Goal: Information Seeking & Learning: Learn about a topic

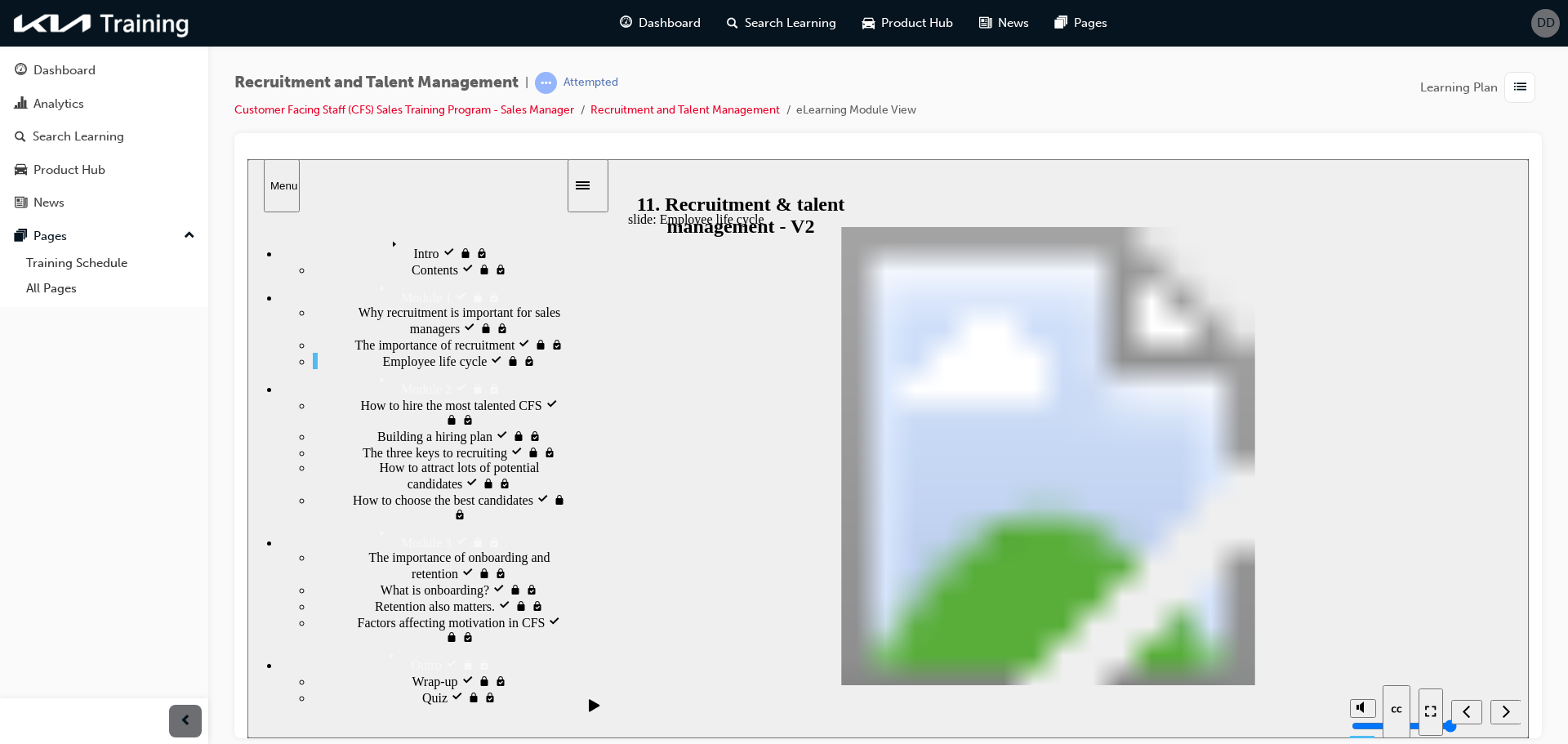
drag, startPoint x: 1205, startPoint y: 369, endPoint x: 1189, endPoint y: 383, distance: 21.3
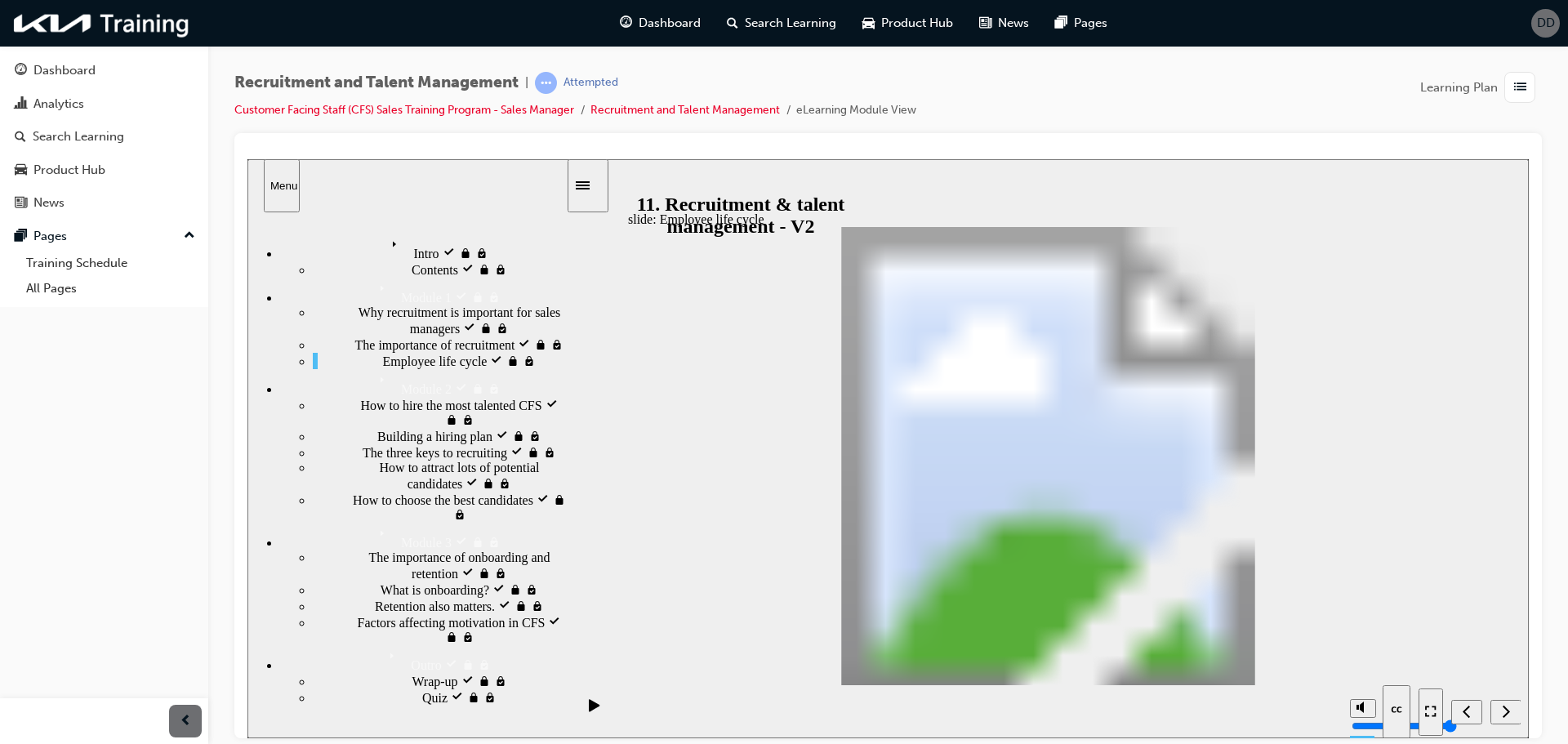
drag, startPoint x: 1385, startPoint y: 352, endPoint x: 1375, endPoint y: 352, distance: 10.0
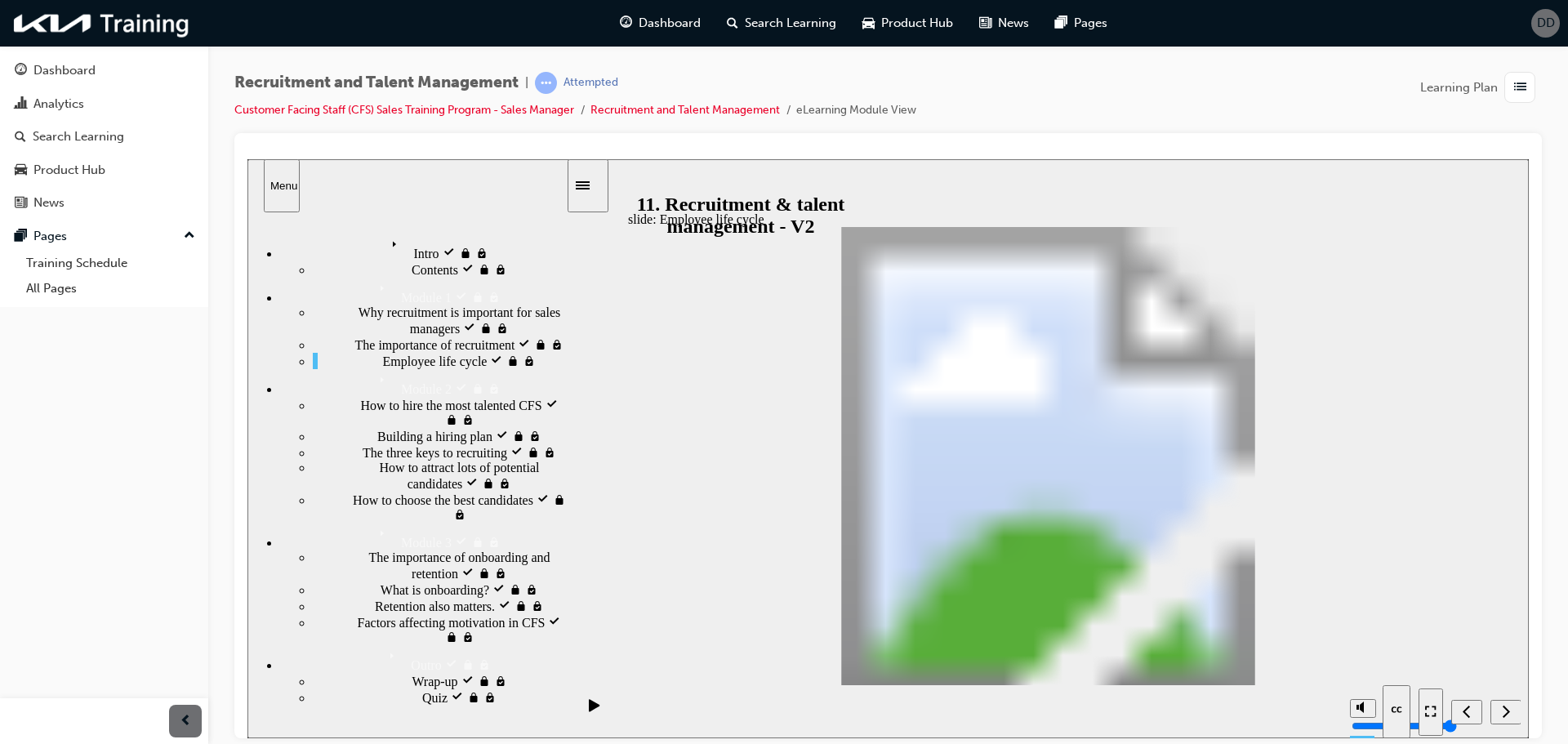
drag, startPoint x: 1439, startPoint y: 673, endPoint x: 1802, endPoint y: 831, distance: 395.9
drag, startPoint x: 1439, startPoint y: 668, endPoint x: 1811, endPoint y: 842, distance: 410.7
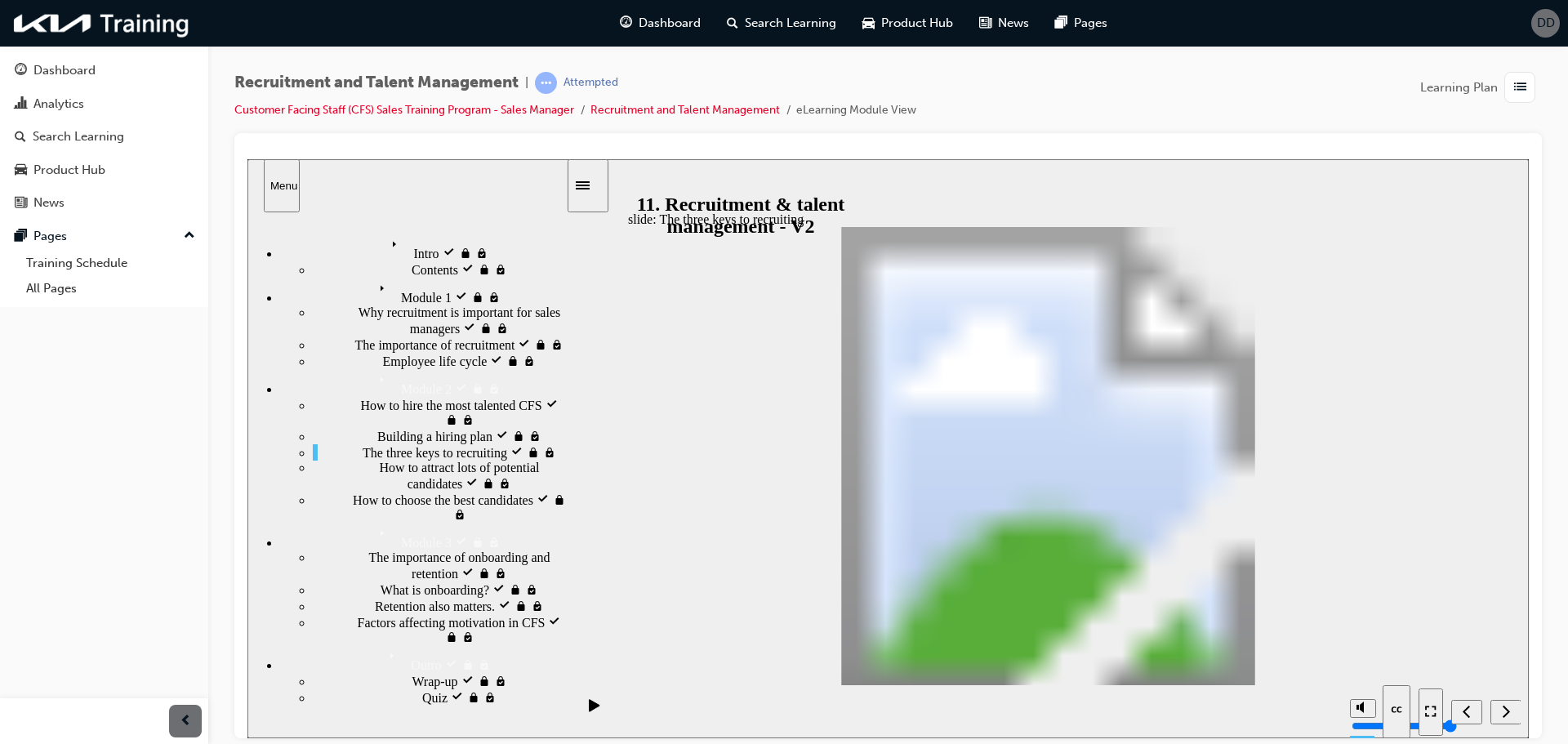
click at [406, 173] on div "Enter full-screen (Ctrl+Alt+F)" at bounding box center [326, 165] width 158 height 15
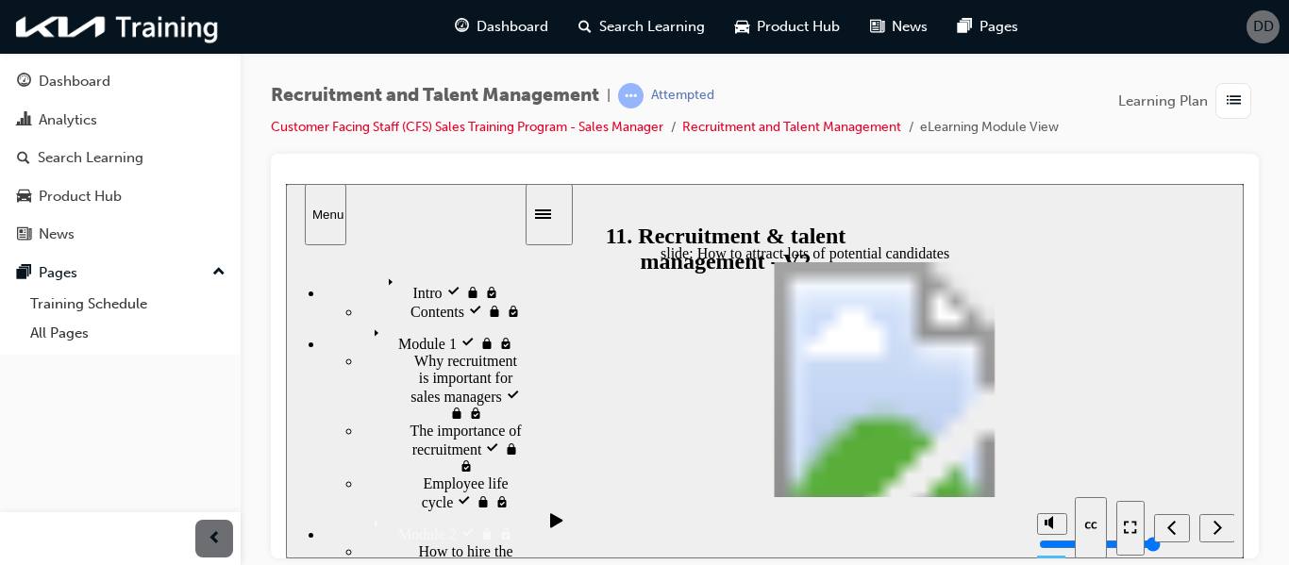
click at [1212, 453] on div "slide: How to attract lots of potential candidates Rectangle 5 70 Rectangle 1 H…" at bounding box center [765, 370] width 958 height 375
click at [1213, 525] on icon "Next (Ctrl+Alt+Period)" at bounding box center [1217, 526] width 9 height 17
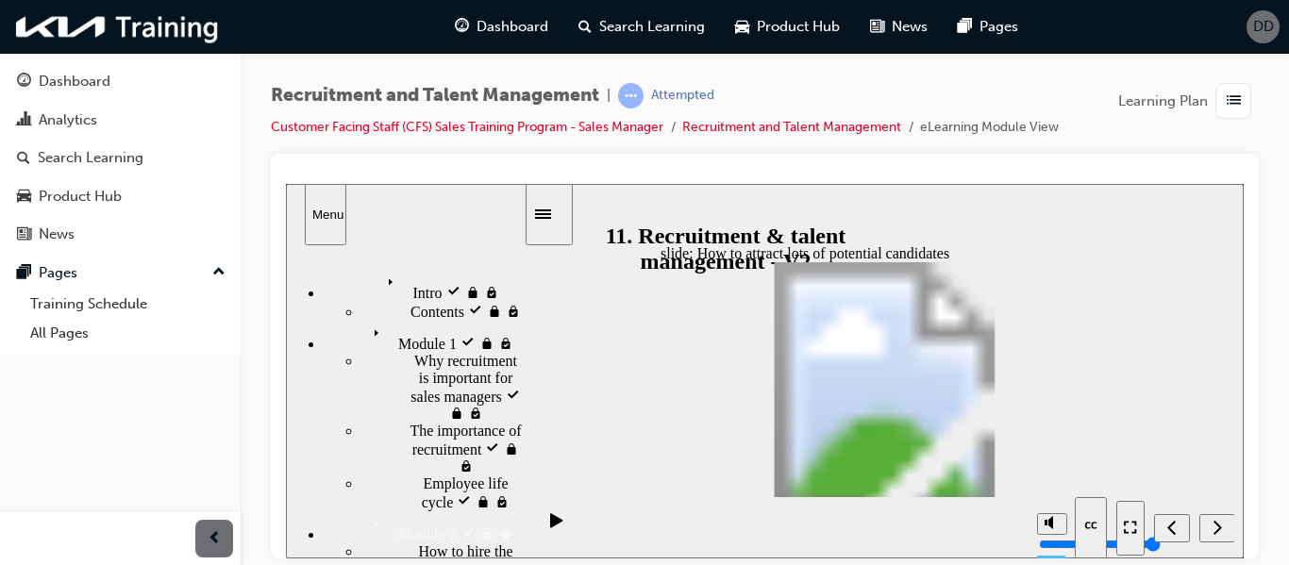
click at [458, 200] on div "Show captions (Ctrl+Alt+C)" at bounding box center [372, 191] width 172 height 17
click at [1123, 365] on div "slide: How to choose the best candidates 70 Rectangle 1 How to choose the best …" at bounding box center [765, 370] width 958 height 375
click at [458, 200] on div "Show captions (Ctrl+Alt+C)" at bounding box center [372, 191] width 172 height 17
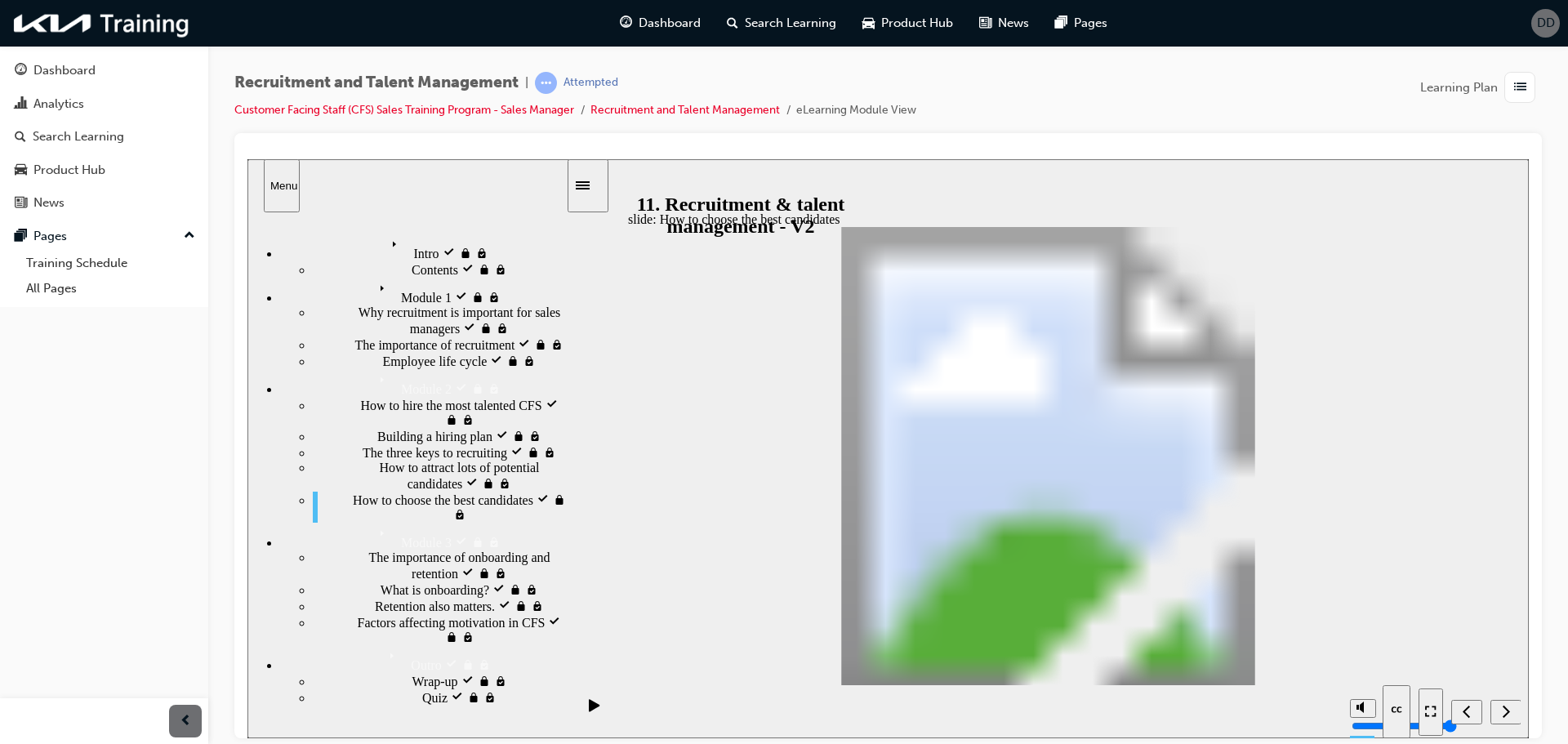
click at [1133, 181] on div "slide: How to choose the best candidates 70 Rectangle 1 How to choose the best …" at bounding box center [888, 447] width 1281 height 579
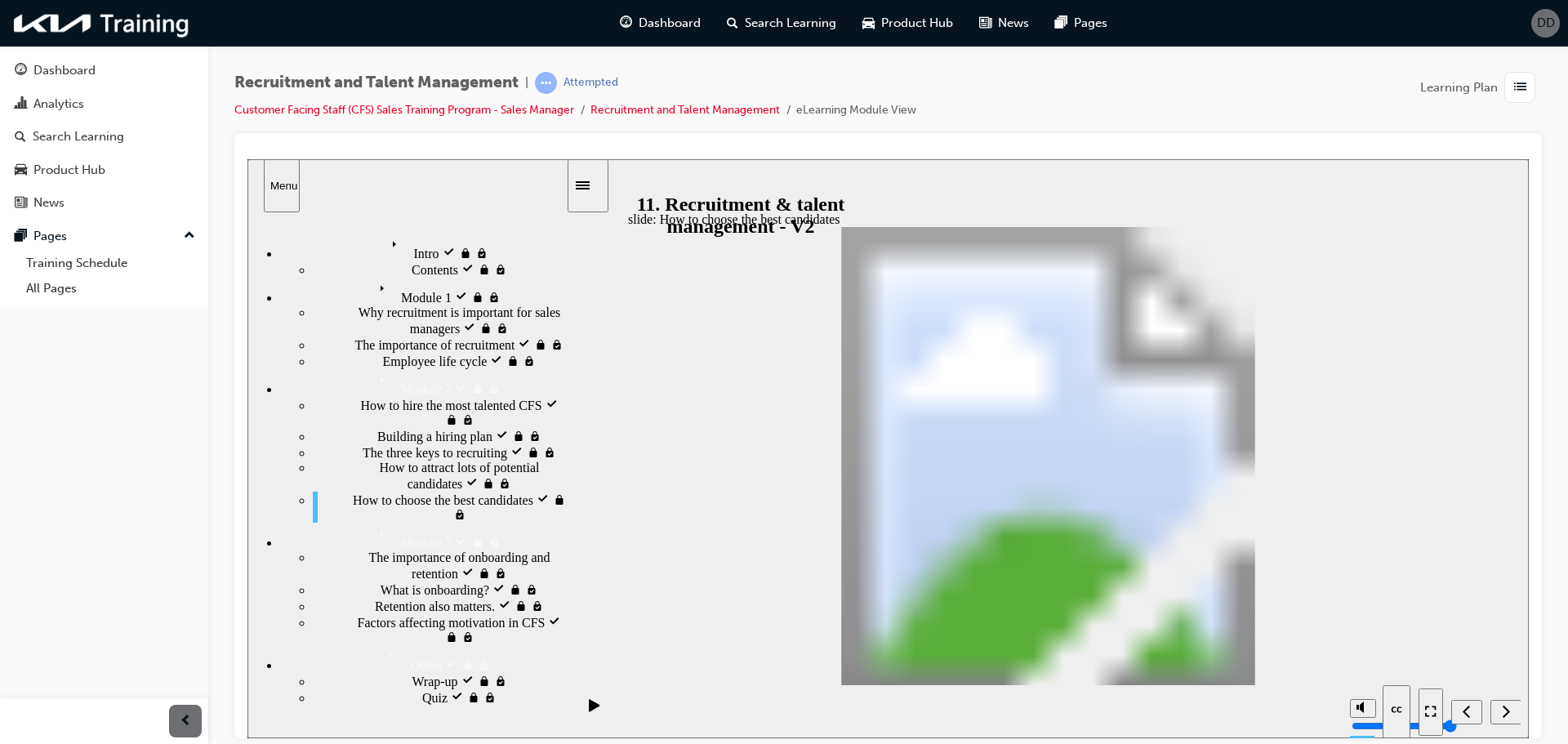
drag, startPoint x: 872, startPoint y: 433, endPoint x: 1050, endPoint y: 561, distance: 219.2
drag, startPoint x: 1385, startPoint y: 681, endPoint x: 1404, endPoint y: 671, distance: 21.5
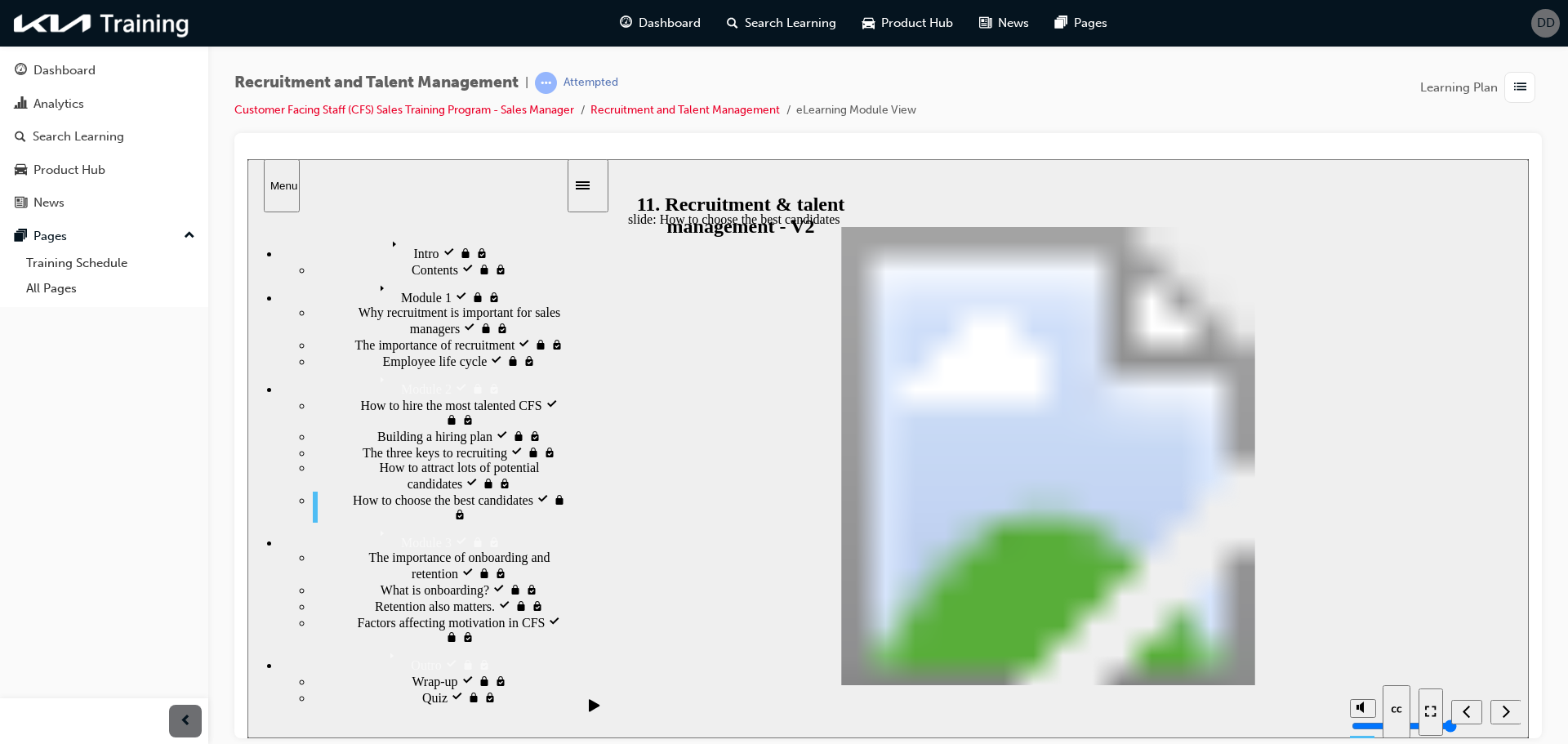
drag, startPoint x: 1206, startPoint y: 480, endPoint x: 1383, endPoint y: 419, distance: 187.2
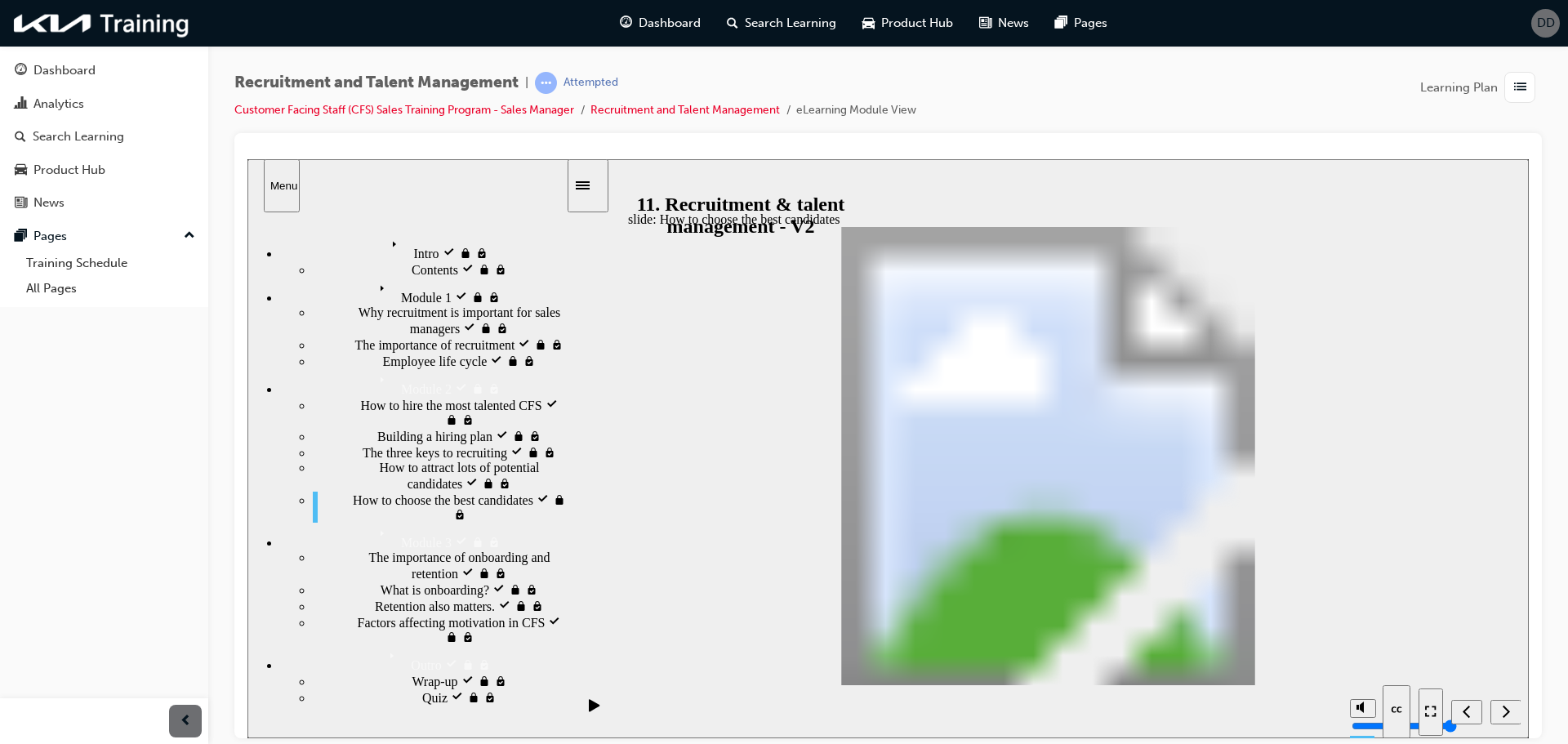
drag, startPoint x: 1367, startPoint y: 321, endPoint x: 1380, endPoint y: 356, distance: 37.3
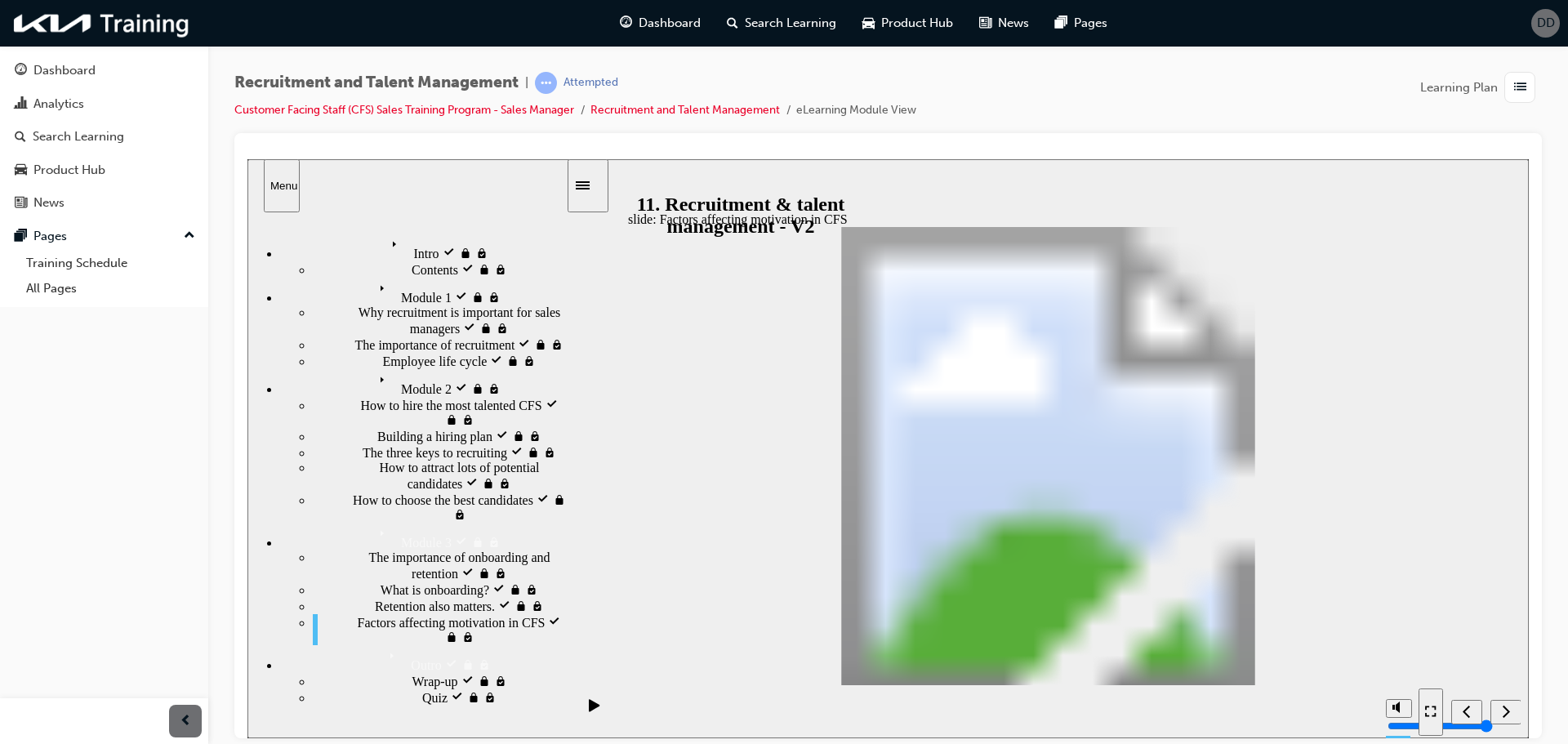
drag, startPoint x: 729, startPoint y: 456, endPoint x: 1180, endPoint y: 436, distance: 451.4
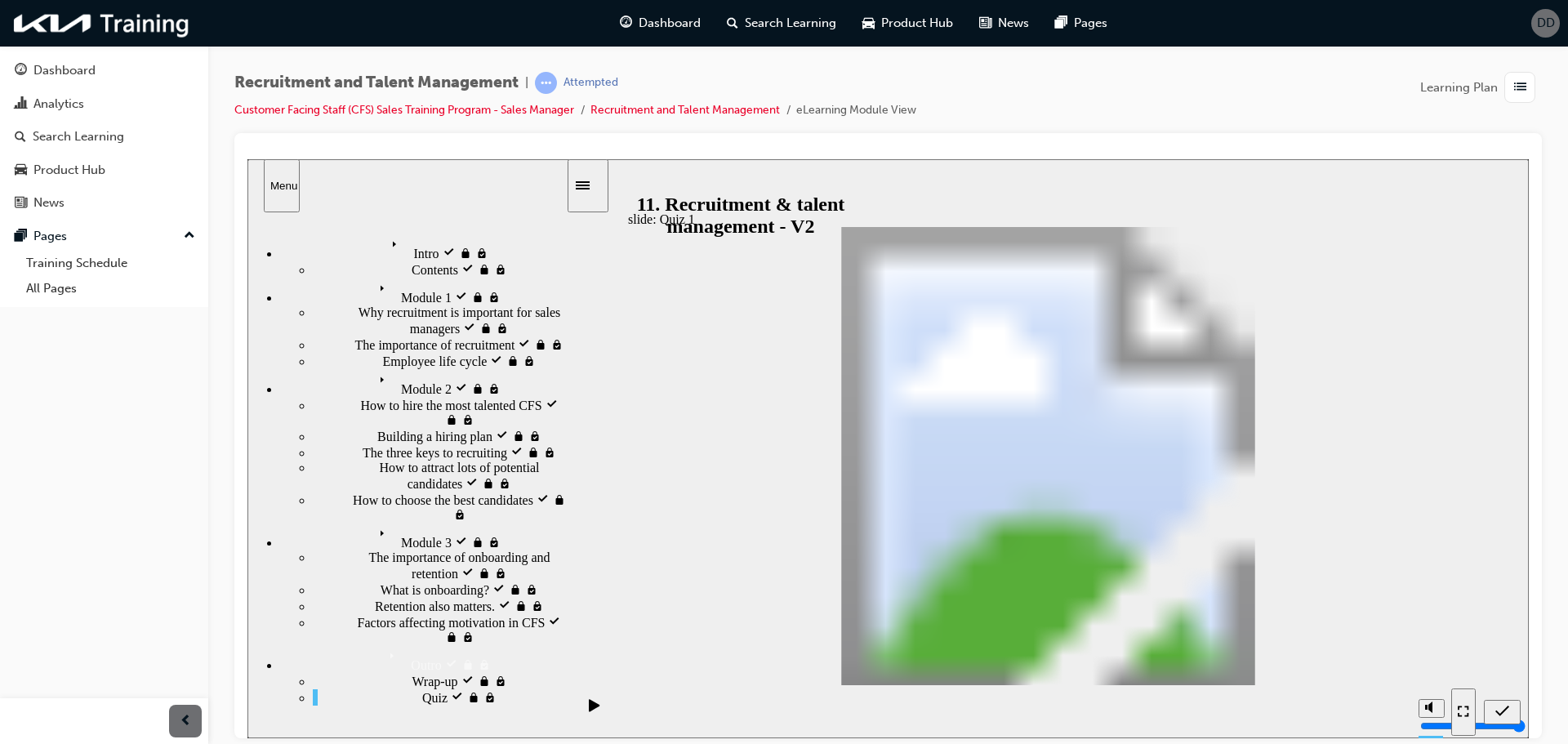
radio input "false"
radio input "true"
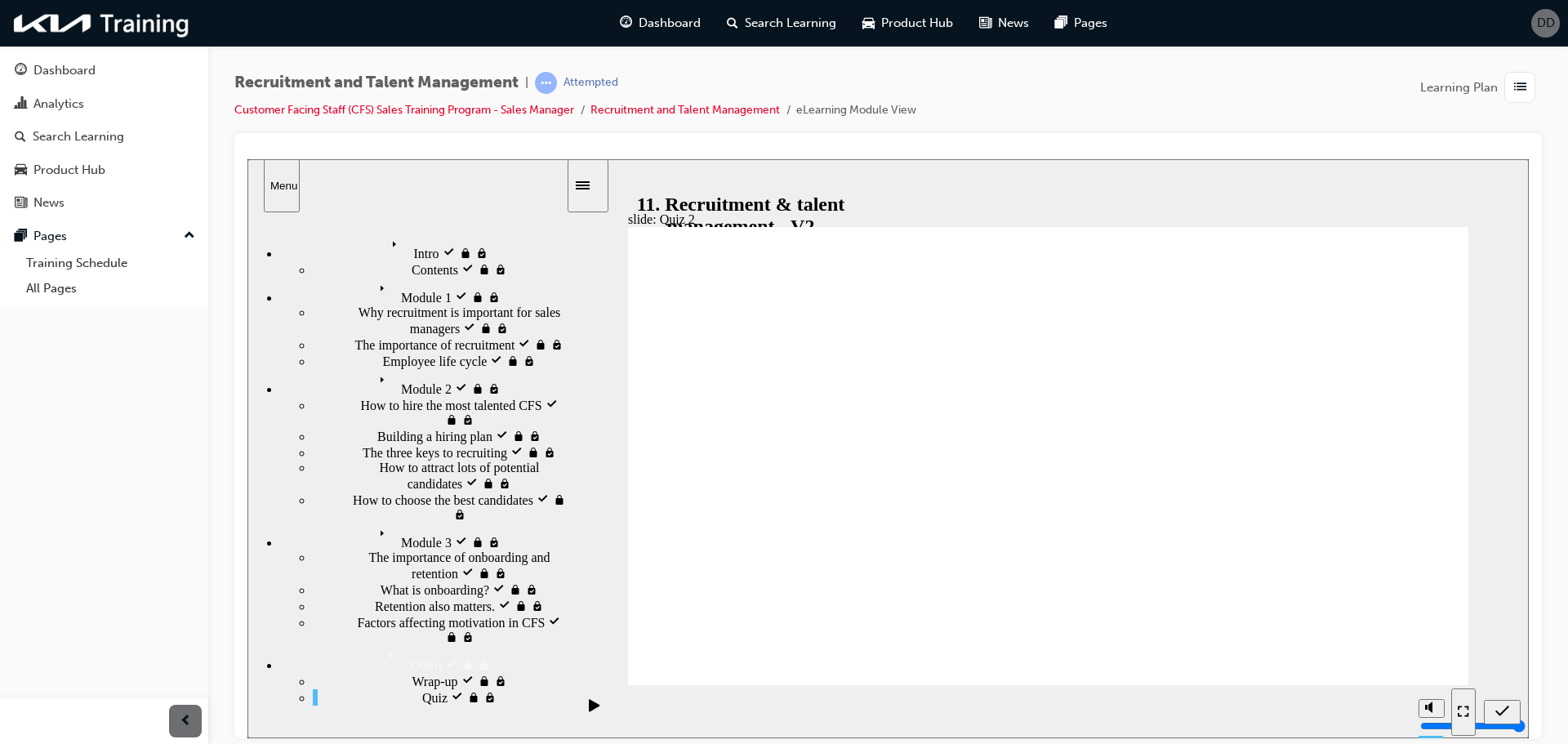
radio input "true"
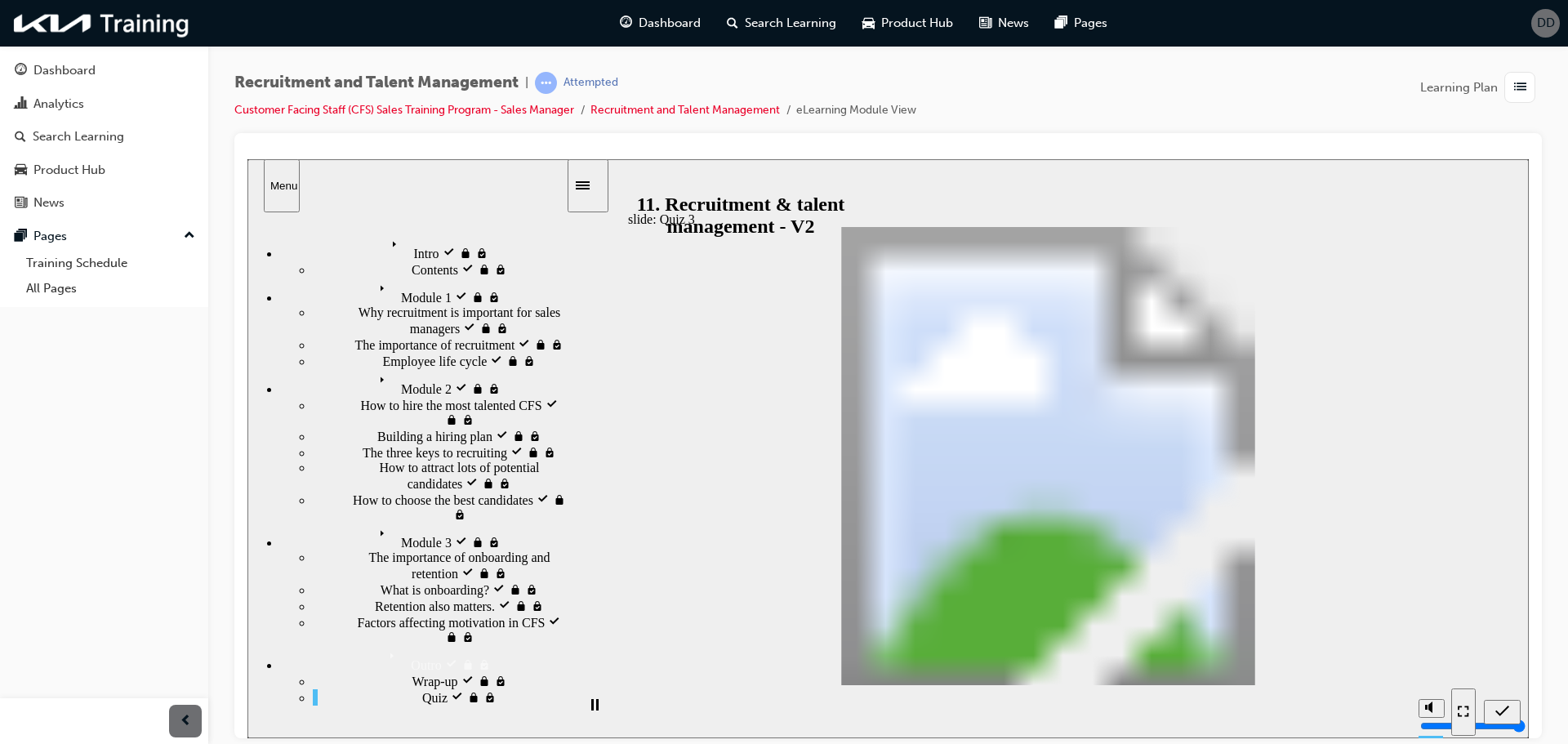
radio input "true"
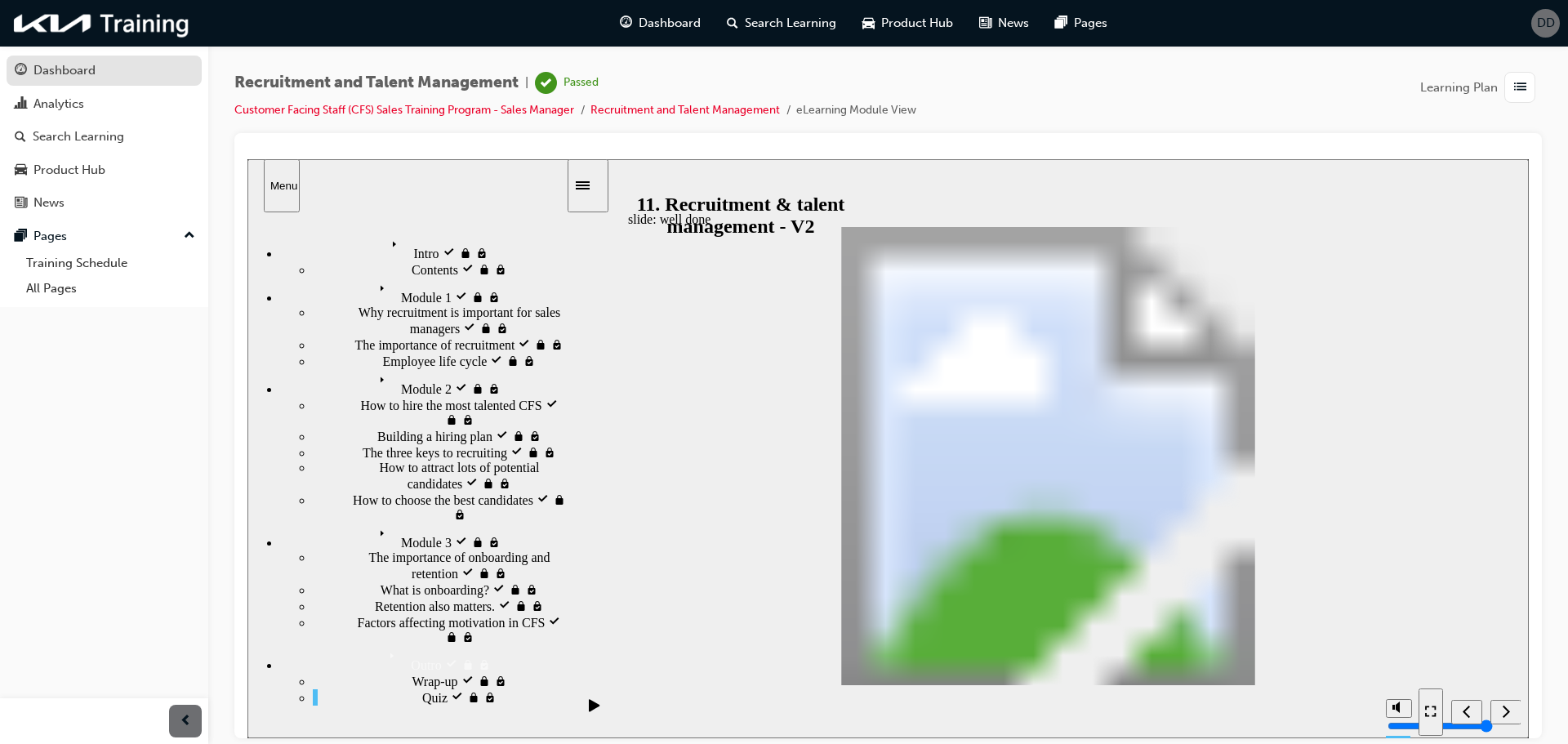
click at [78, 79] on div "Dashboard" at bounding box center [65, 71] width 62 height 19
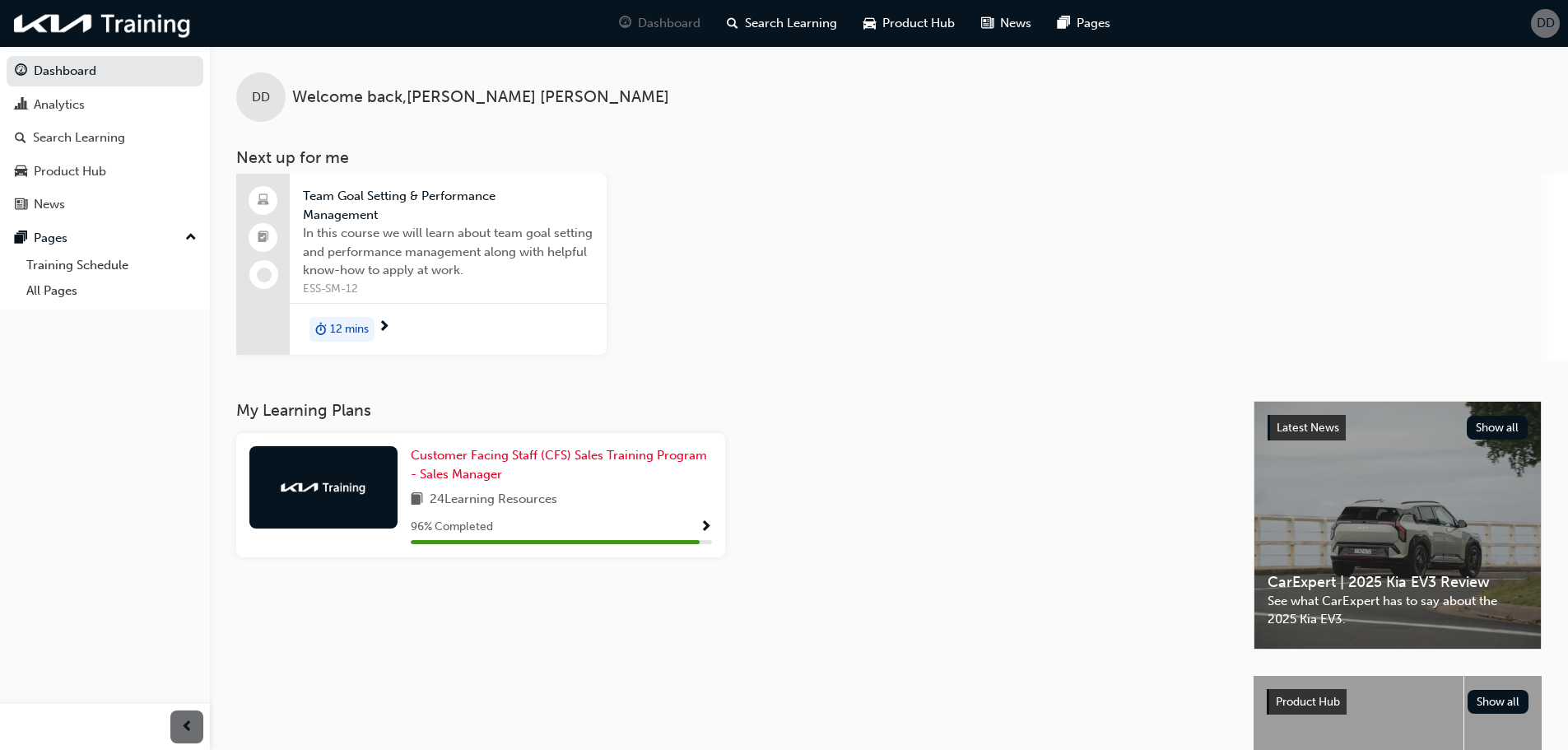
click at [707, 522] on span "Show Progress" at bounding box center [706, 527] width 12 height 15
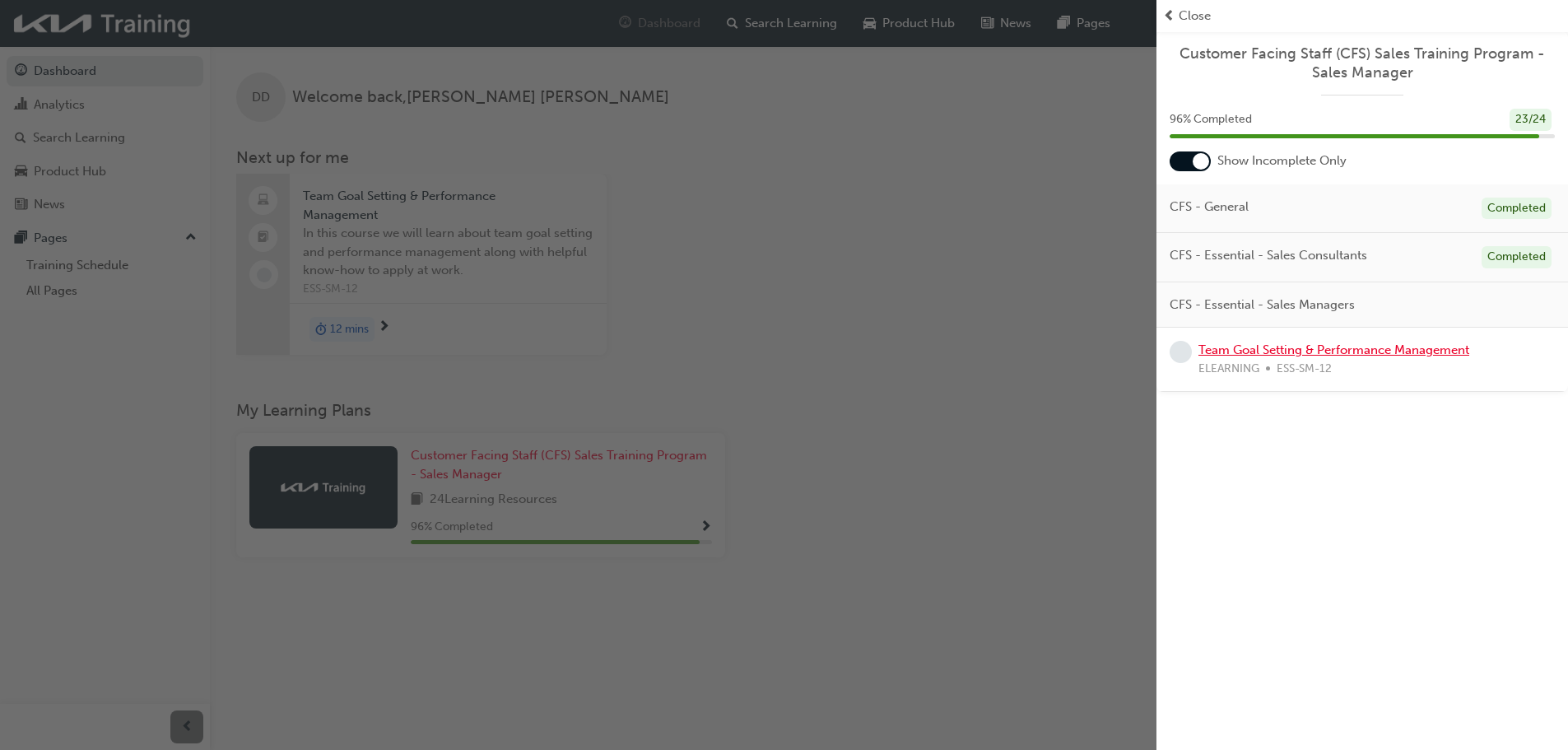
click at [1440, 356] on link "Team Goal Setting & Performance Management" at bounding box center [1333, 350] width 270 height 15
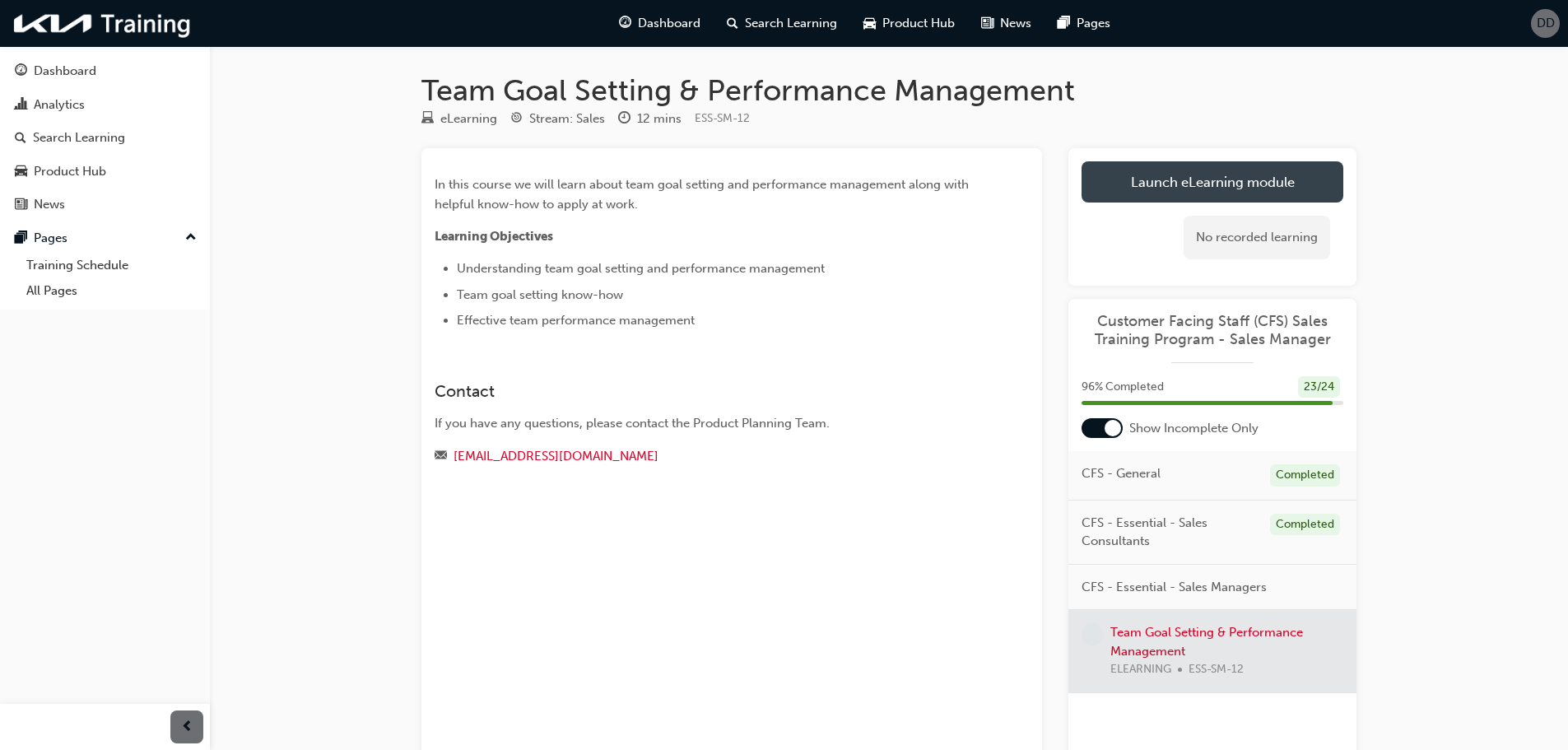
click at [1192, 168] on link "Launch eLearning module" at bounding box center [1212, 181] width 262 height 41
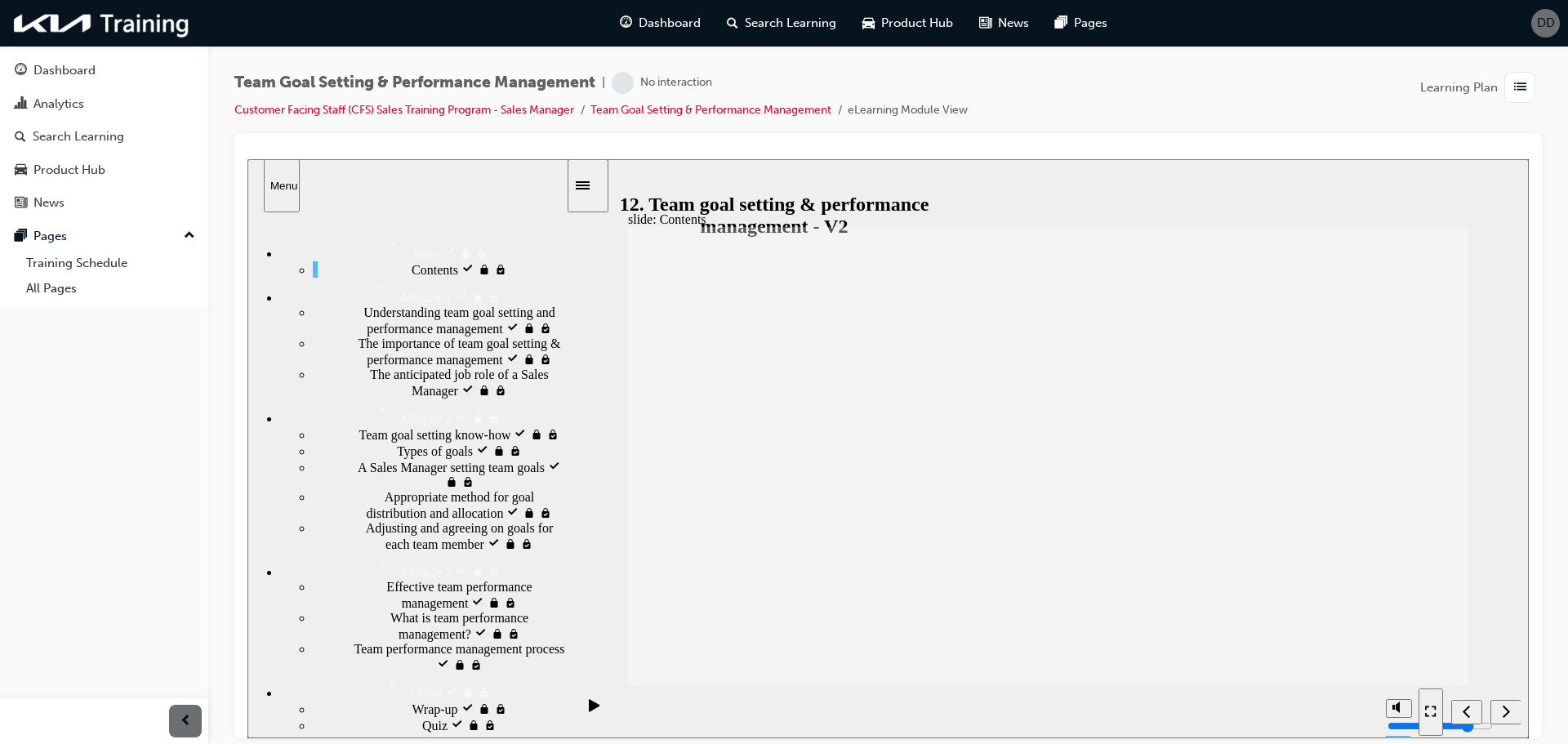
scroll to position [224, 0]
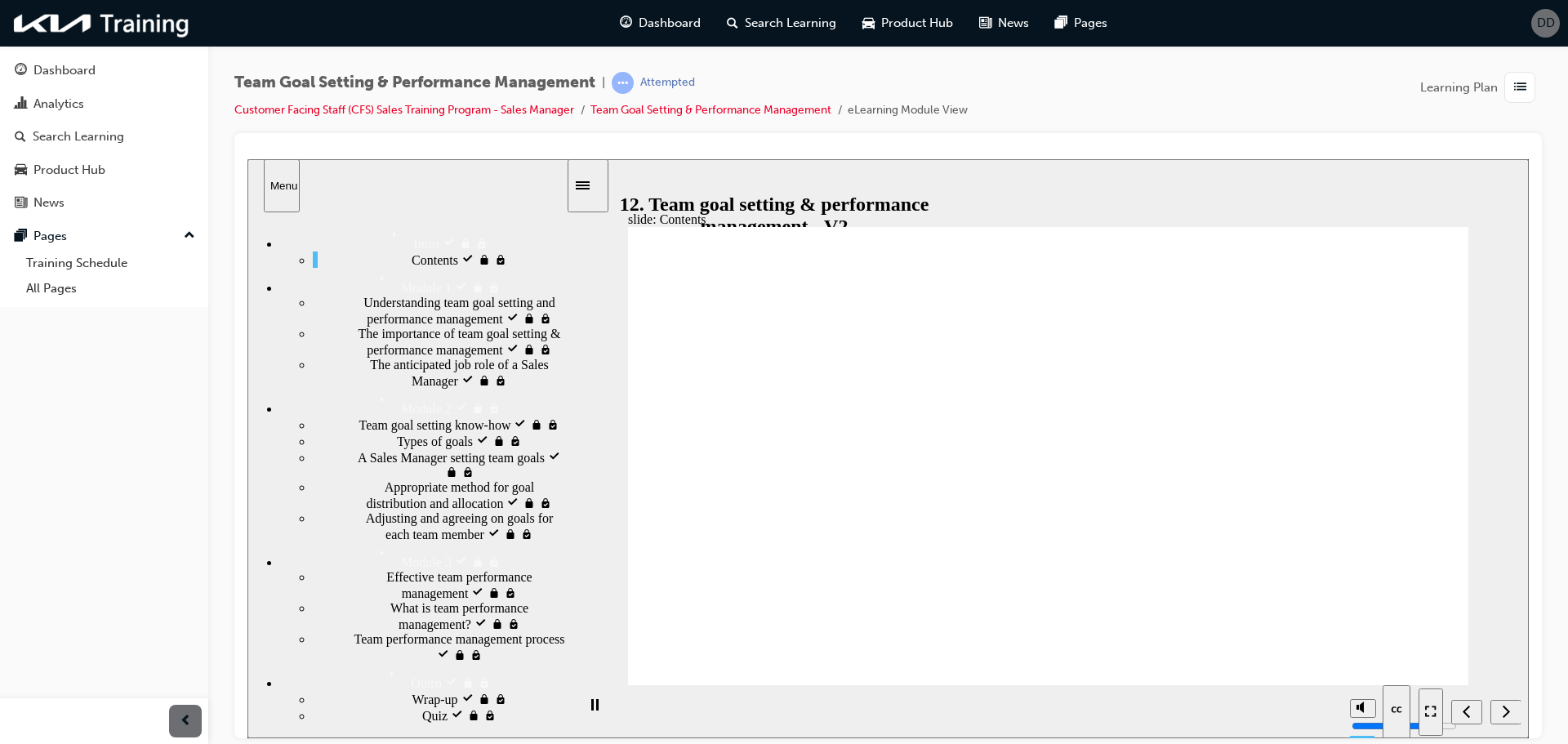
click at [527, 716] on div "Quiz locked Quiz" at bounding box center [439, 714] width 254 height 16
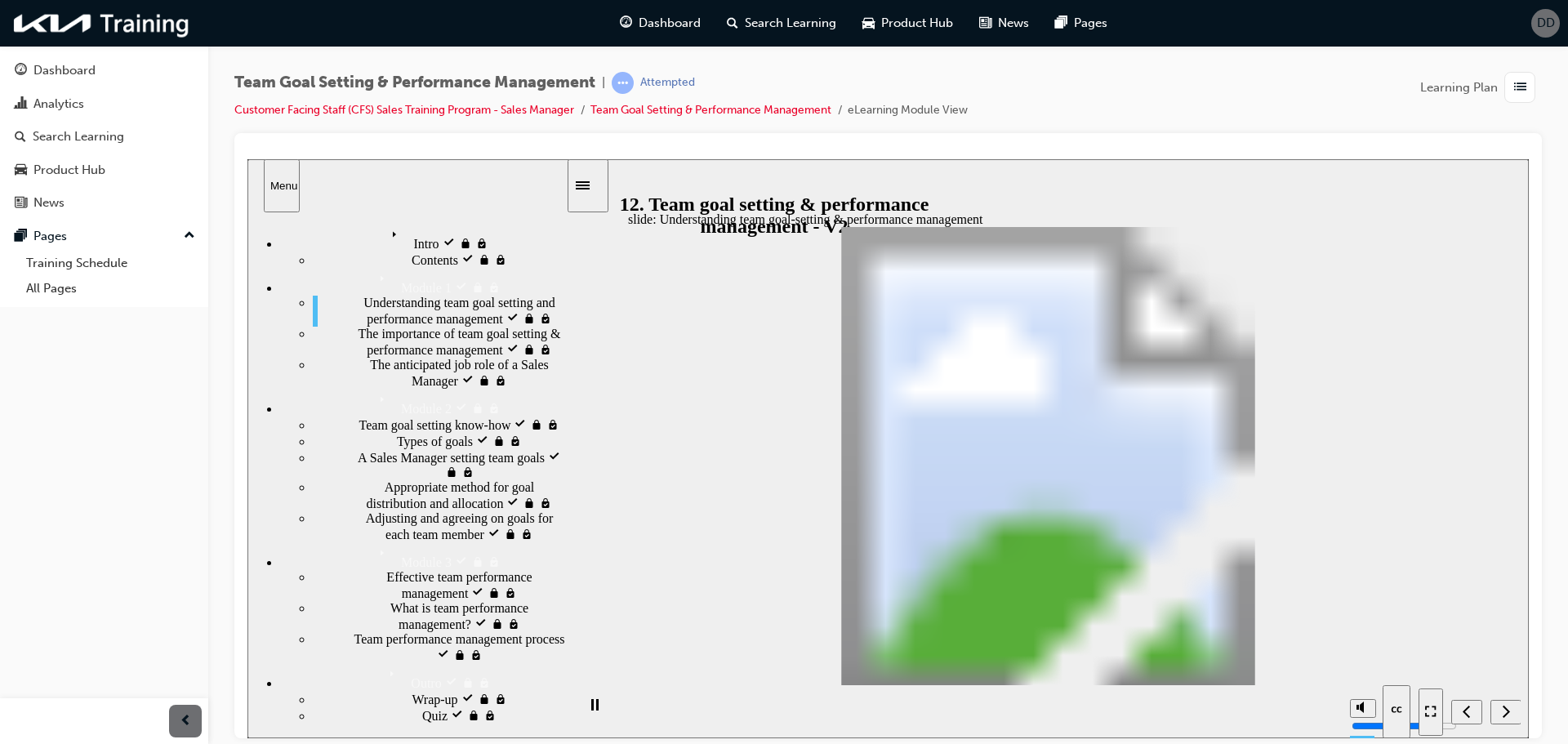
scroll to position [189, 0]
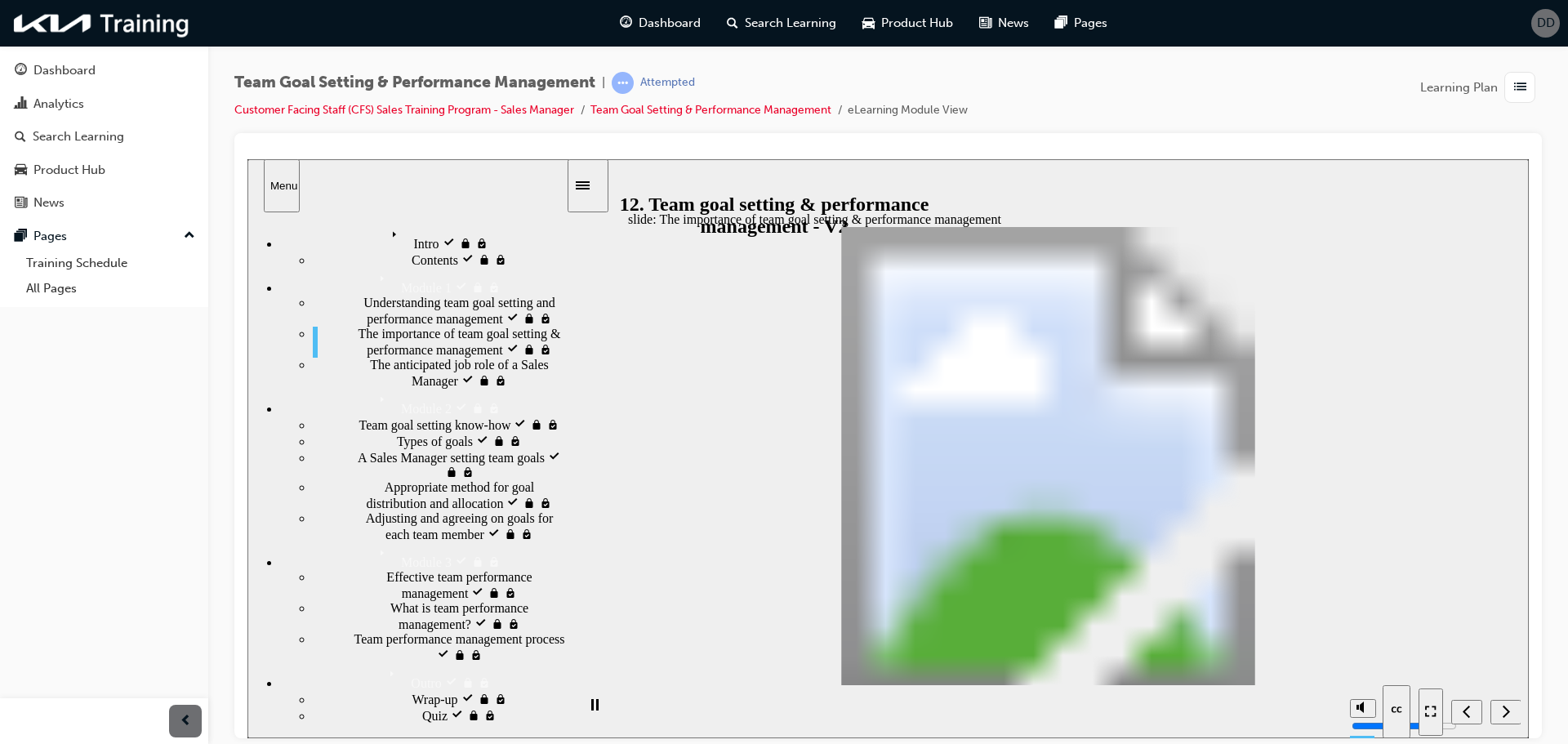
drag, startPoint x: 1363, startPoint y: 647, endPoint x: 1376, endPoint y: 739, distance: 92.9
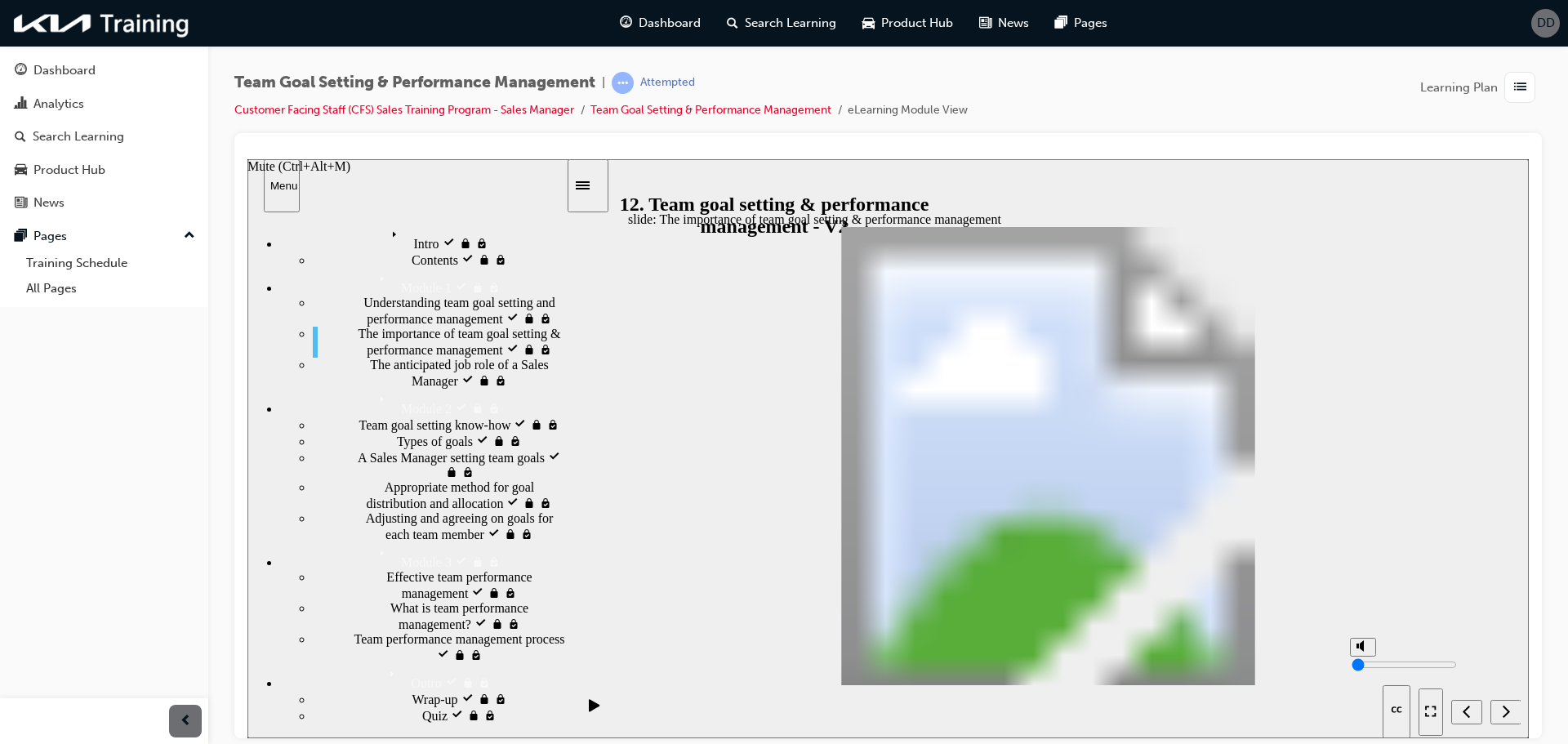
click at [1376, 670] on input "volume" at bounding box center [1404, 664] width 106 height 13
drag, startPoint x: 1271, startPoint y: 531, endPoint x: 1282, endPoint y: 530, distance: 11.0
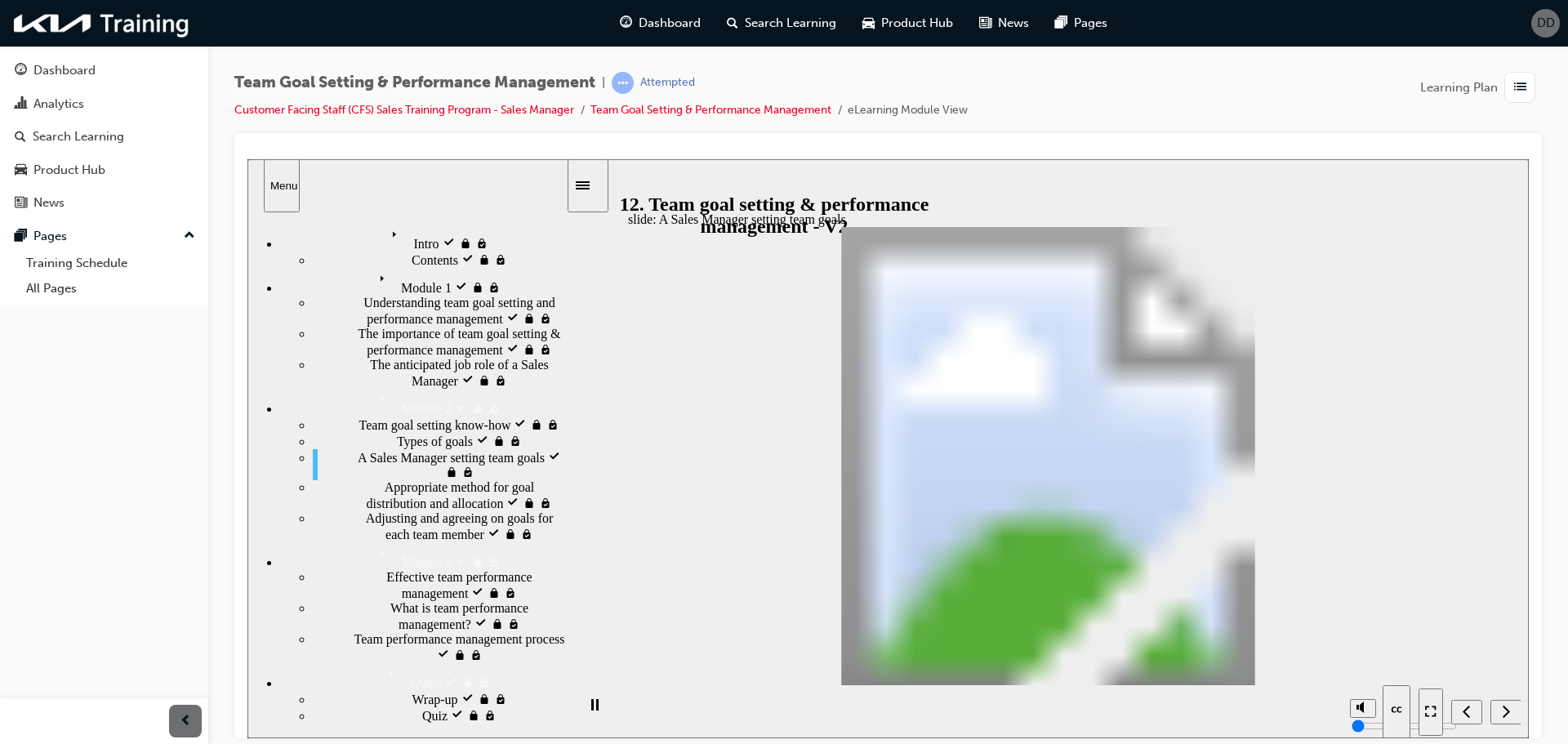
drag, startPoint x: 1035, startPoint y: 350, endPoint x: 1236, endPoint y: 528, distance: 268.5
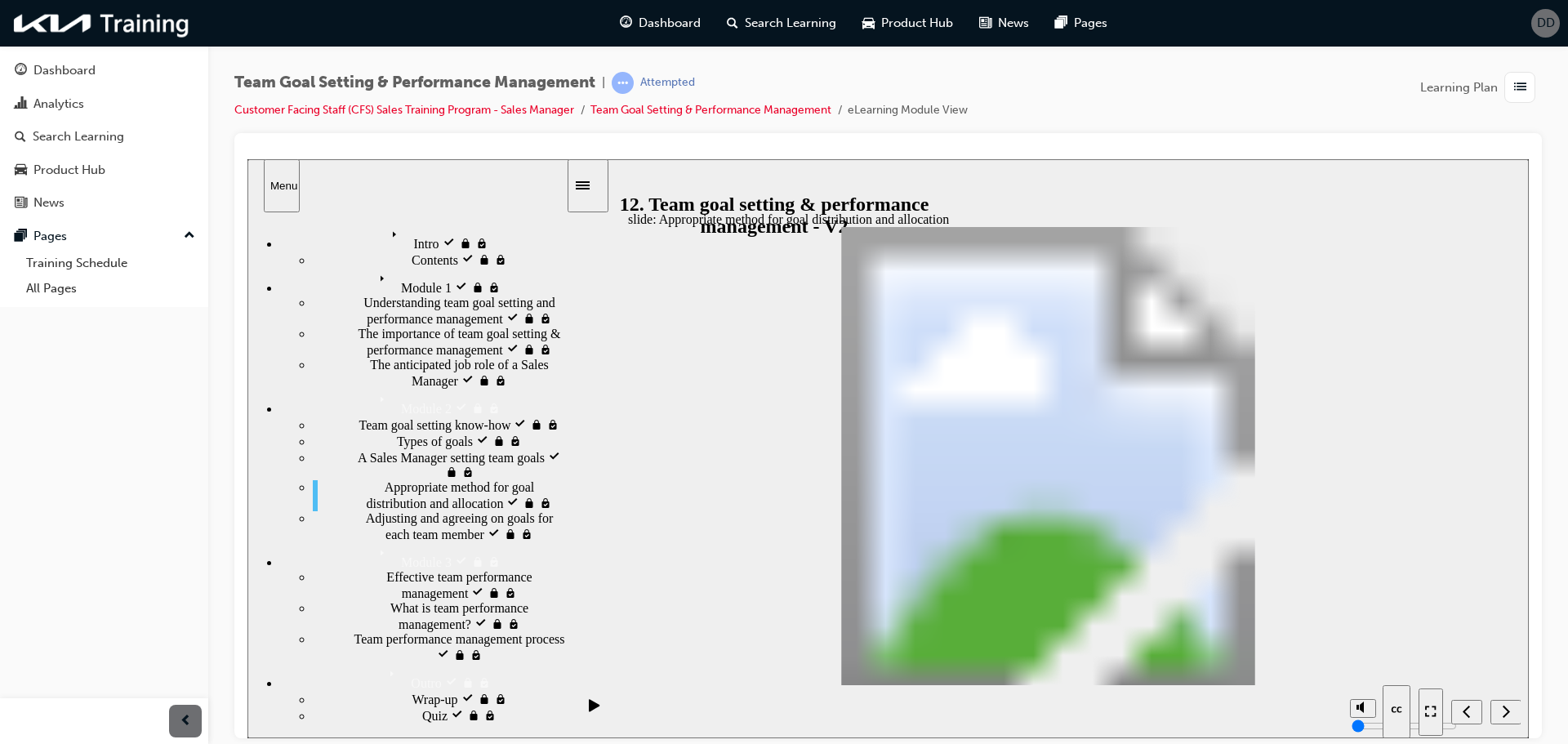
drag, startPoint x: 967, startPoint y: 479, endPoint x: 1198, endPoint y: 454, distance: 232.3
drag, startPoint x: 1398, startPoint y: 594, endPoint x: 1309, endPoint y: 355, distance: 255.0
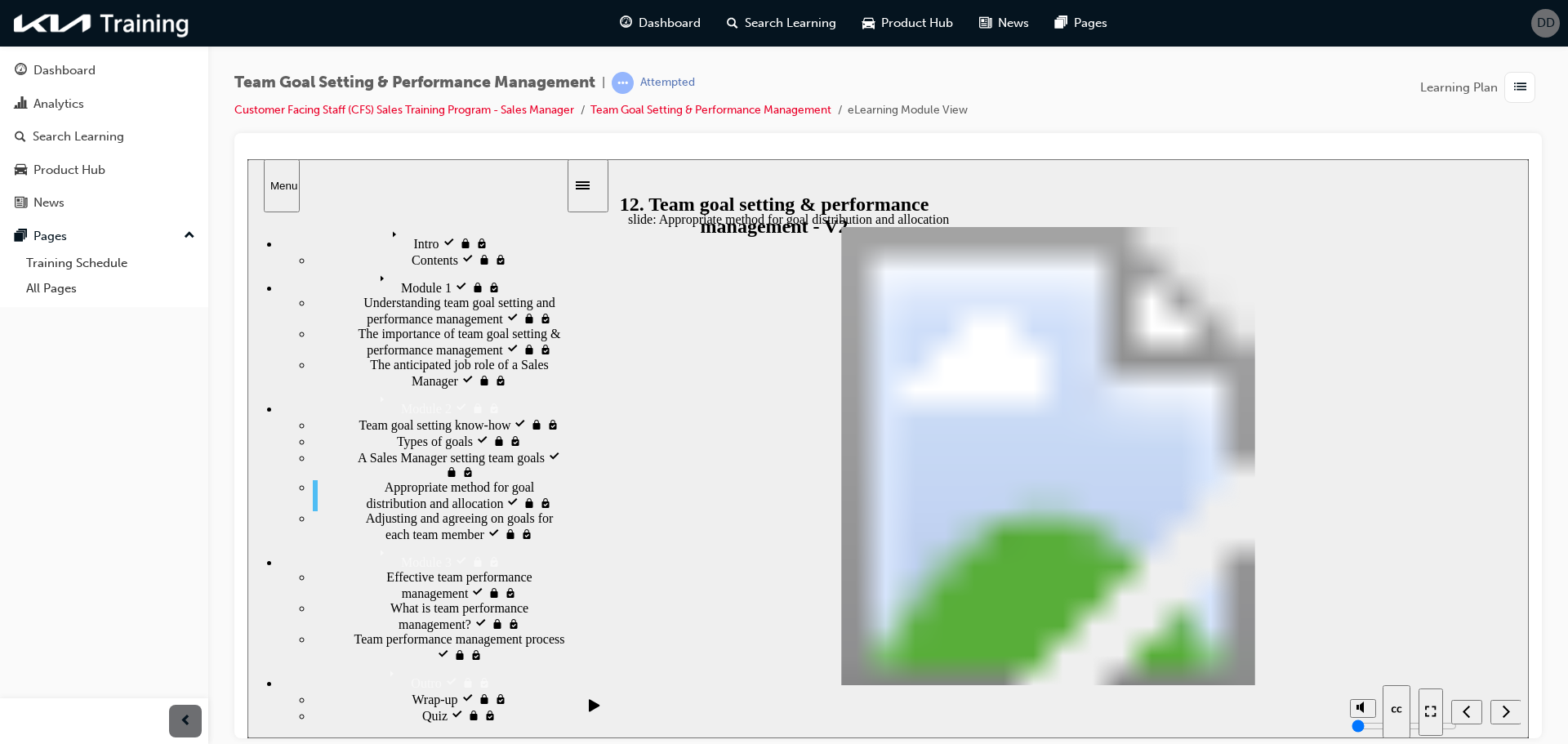
drag, startPoint x: 1254, startPoint y: 331, endPoint x: 1340, endPoint y: 459, distance: 154.2
drag, startPoint x: 1248, startPoint y: 339, endPoint x: 1800, endPoint y: 470, distance: 567.3
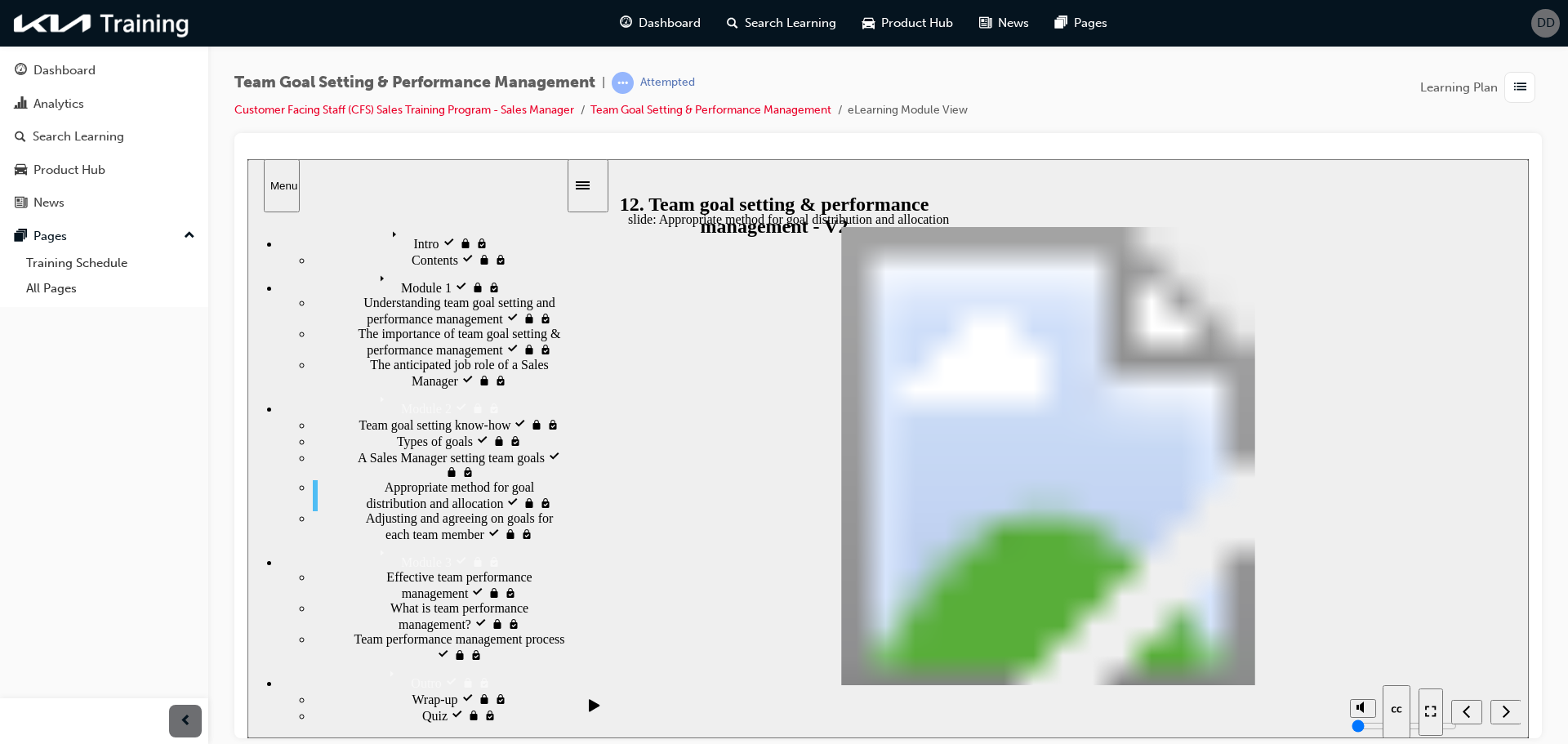
drag, startPoint x: 1440, startPoint y: 665, endPoint x: 1443, endPoint y: 650, distance: 15.3
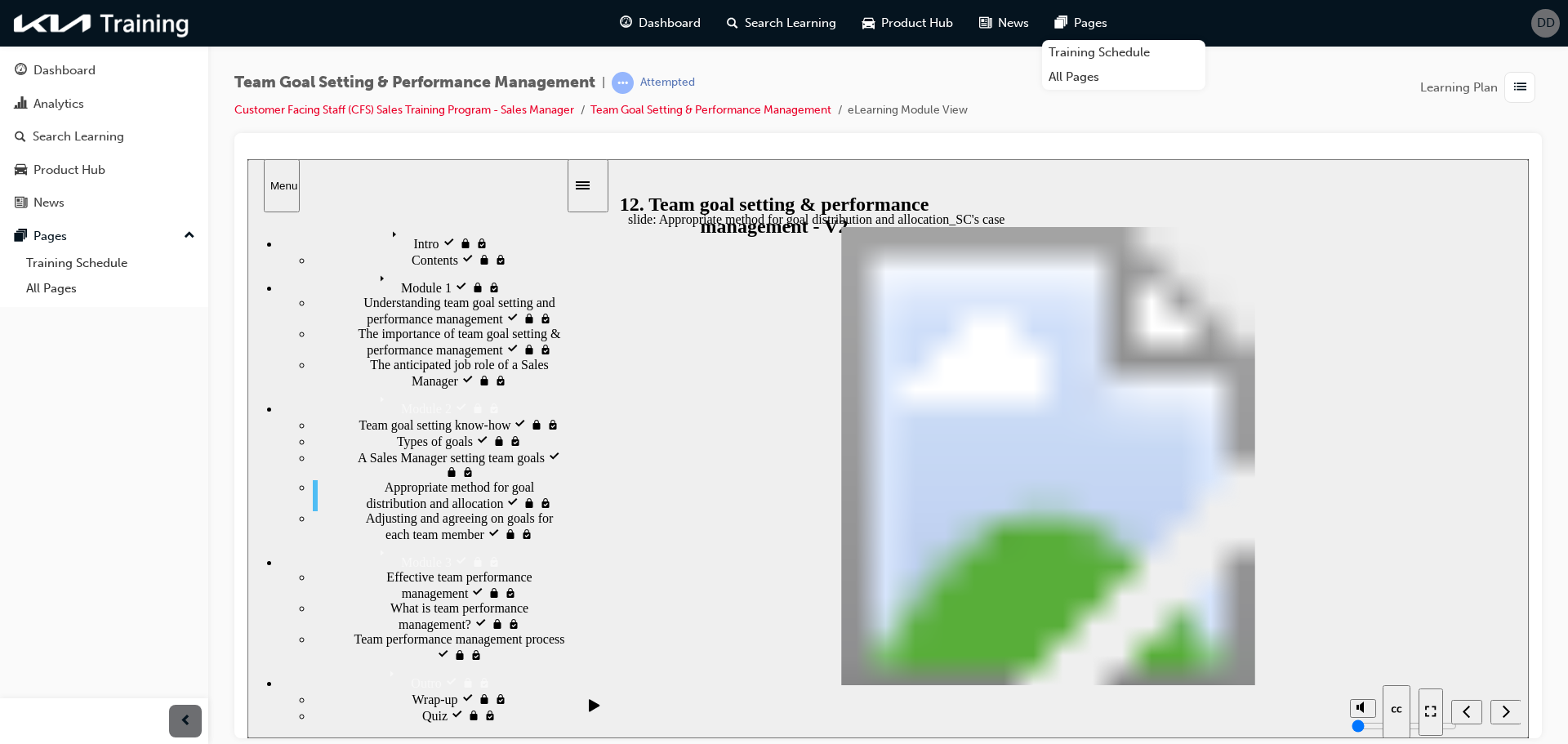
drag, startPoint x: 1401, startPoint y: 637, endPoint x: 1410, endPoint y: 632, distance: 10.3
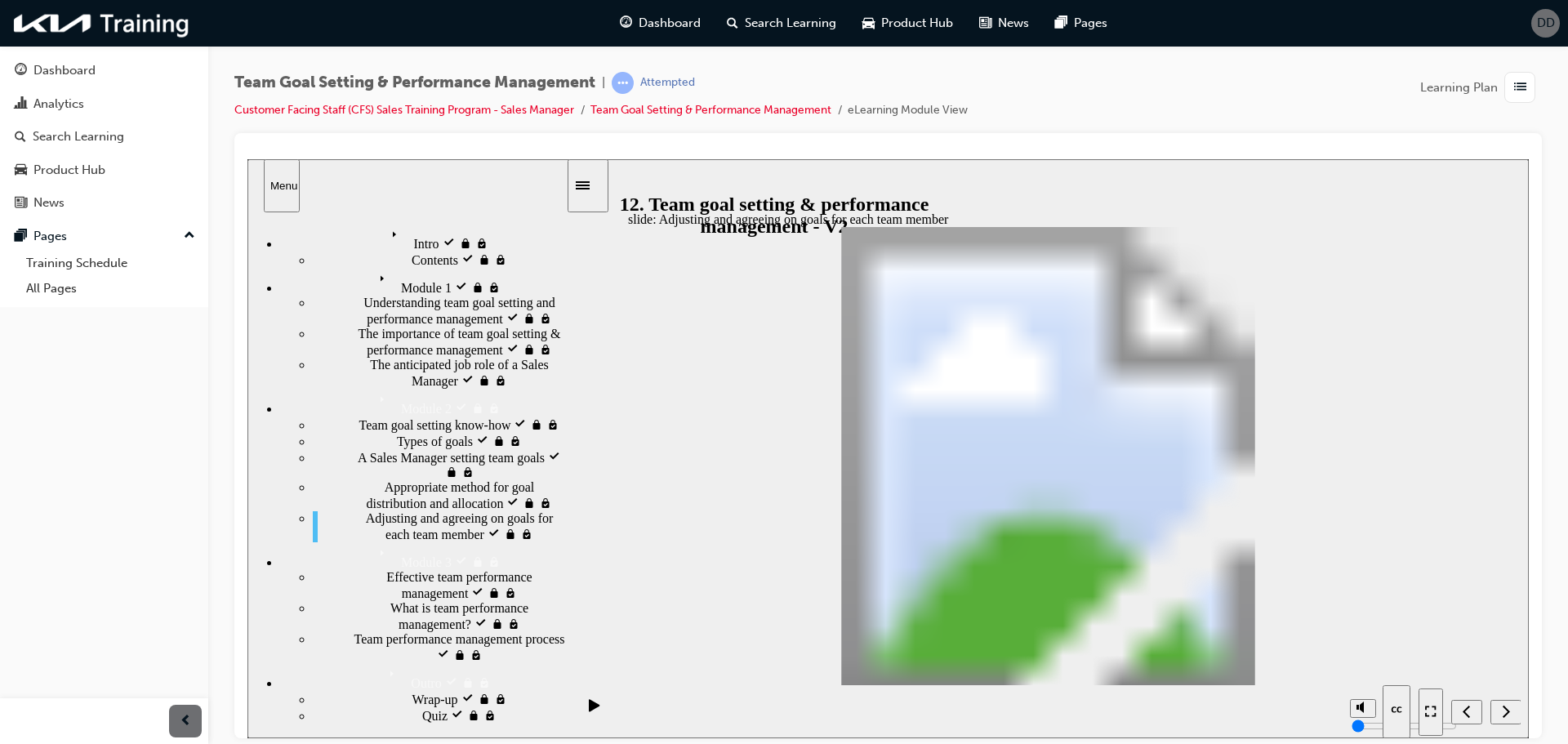
drag, startPoint x: 1124, startPoint y: 542, endPoint x: 1361, endPoint y: 586, distance: 241.0
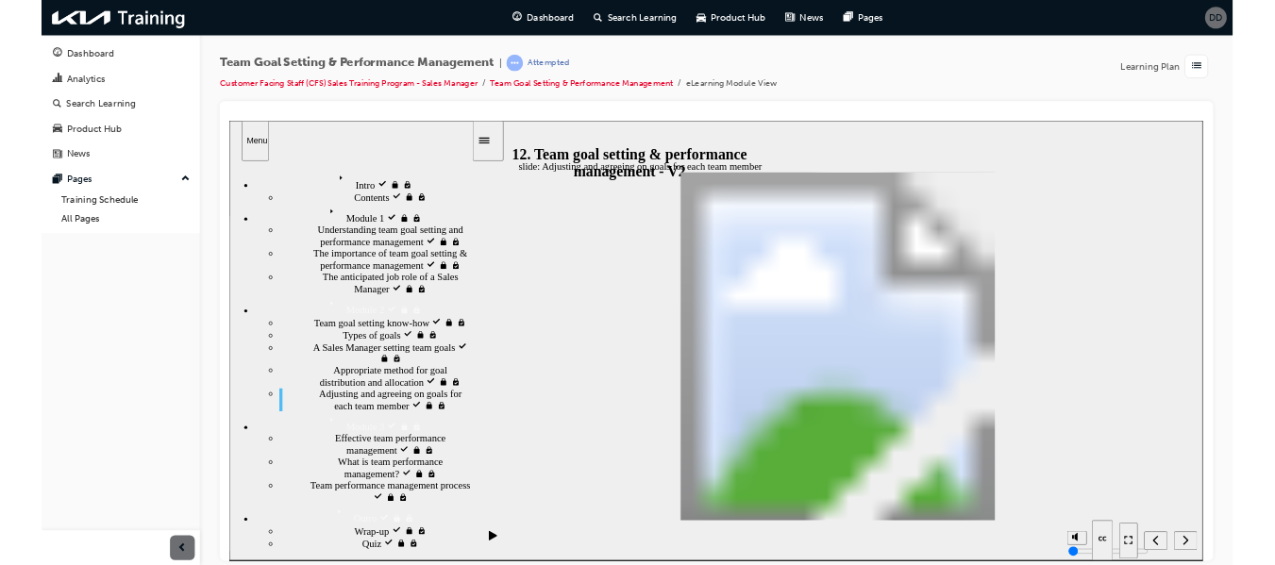
scroll to position [0, 0]
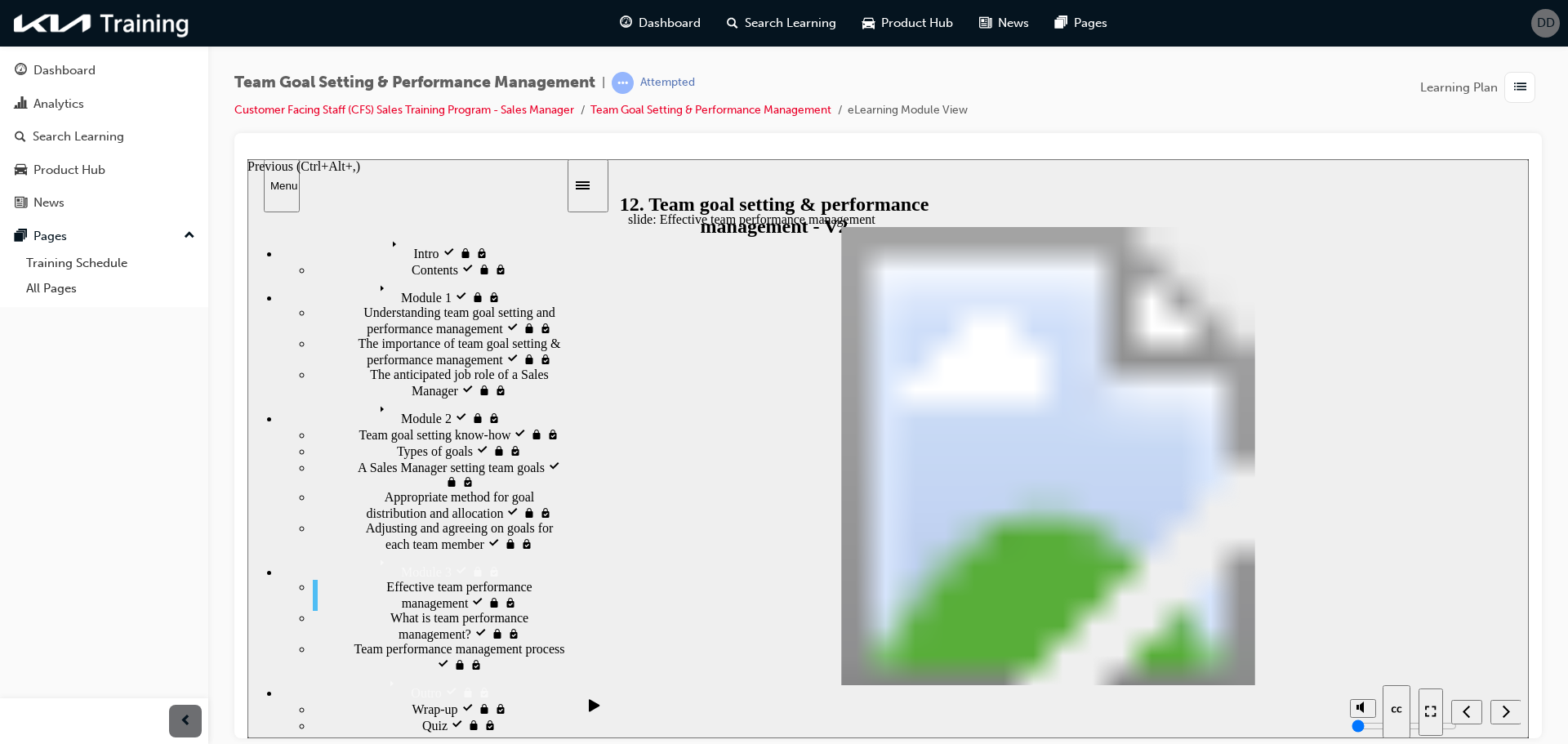
drag, startPoint x: 1367, startPoint y: 708, endPoint x: 1359, endPoint y: 702, distance: 10.0
click at [1366, 651] on icon "Unmute (Ctrl+Alt+M)" at bounding box center [1362, 645] width 13 height 11
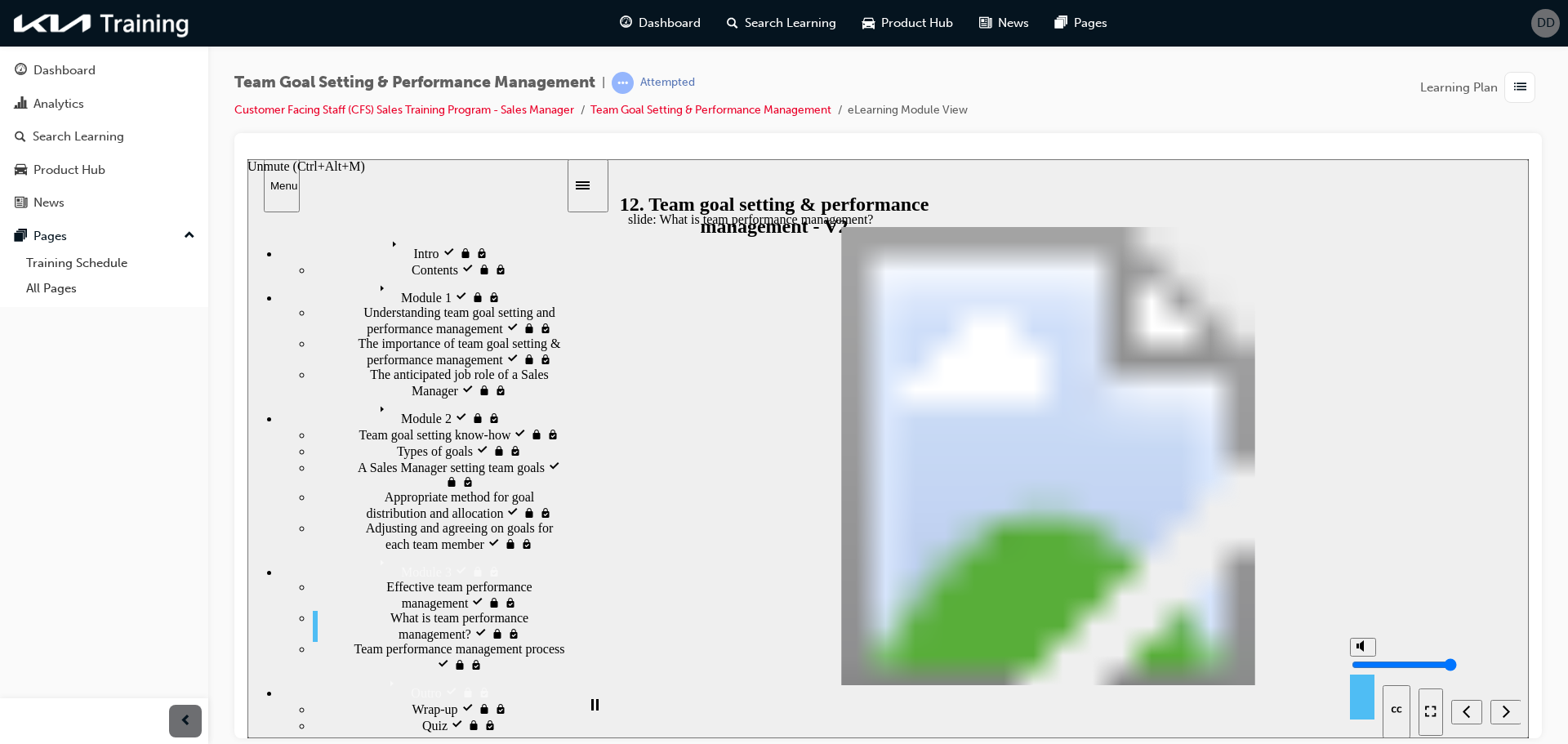
drag, startPoint x: 1363, startPoint y: 675, endPoint x: 1363, endPoint y: 564, distance: 111.0
type input "10"
click at [1363, 657] on input "volume" at bounding box center [1404, 664] width 106 height 13
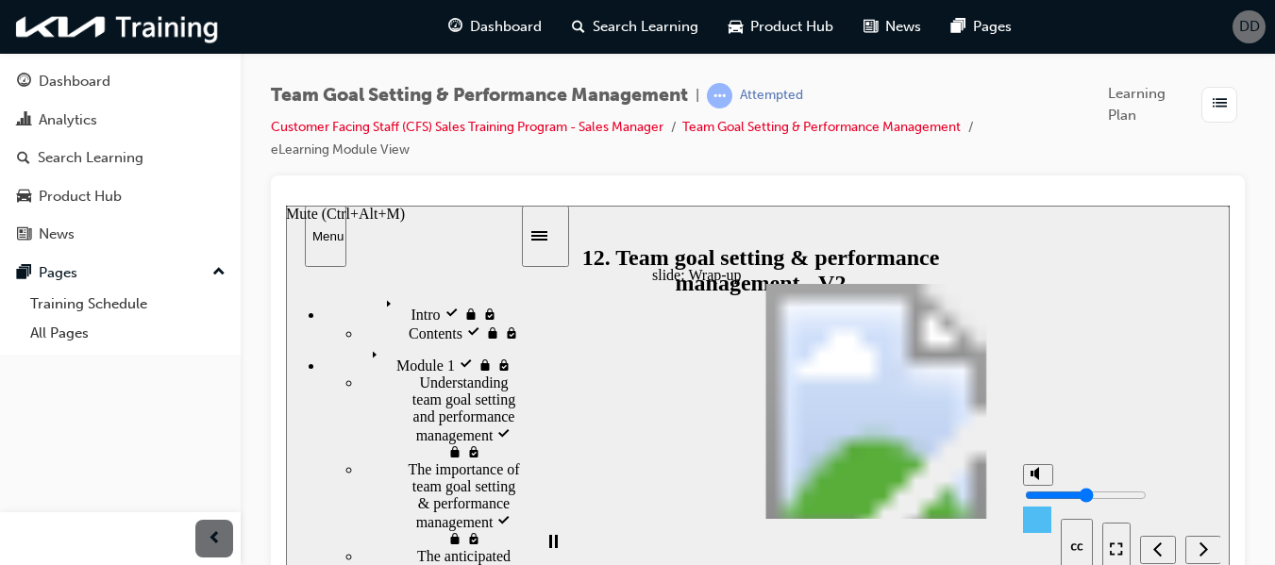
drag, startPoint x: 1034, startPoint y: 482, endPoint x: 1039, endPoint y: 493, distance: 12.3
type input "5"
click at [1039, 493] on input "volume" at bounding box center [1086, 495] width 122 height 15
click at [1169, 440] on div "slide: Wrap-up Wrap-up Rectangle 5 3 Group 1 Understanding team goal setting an…" at bounding box center [758, 393] width 944 height 375
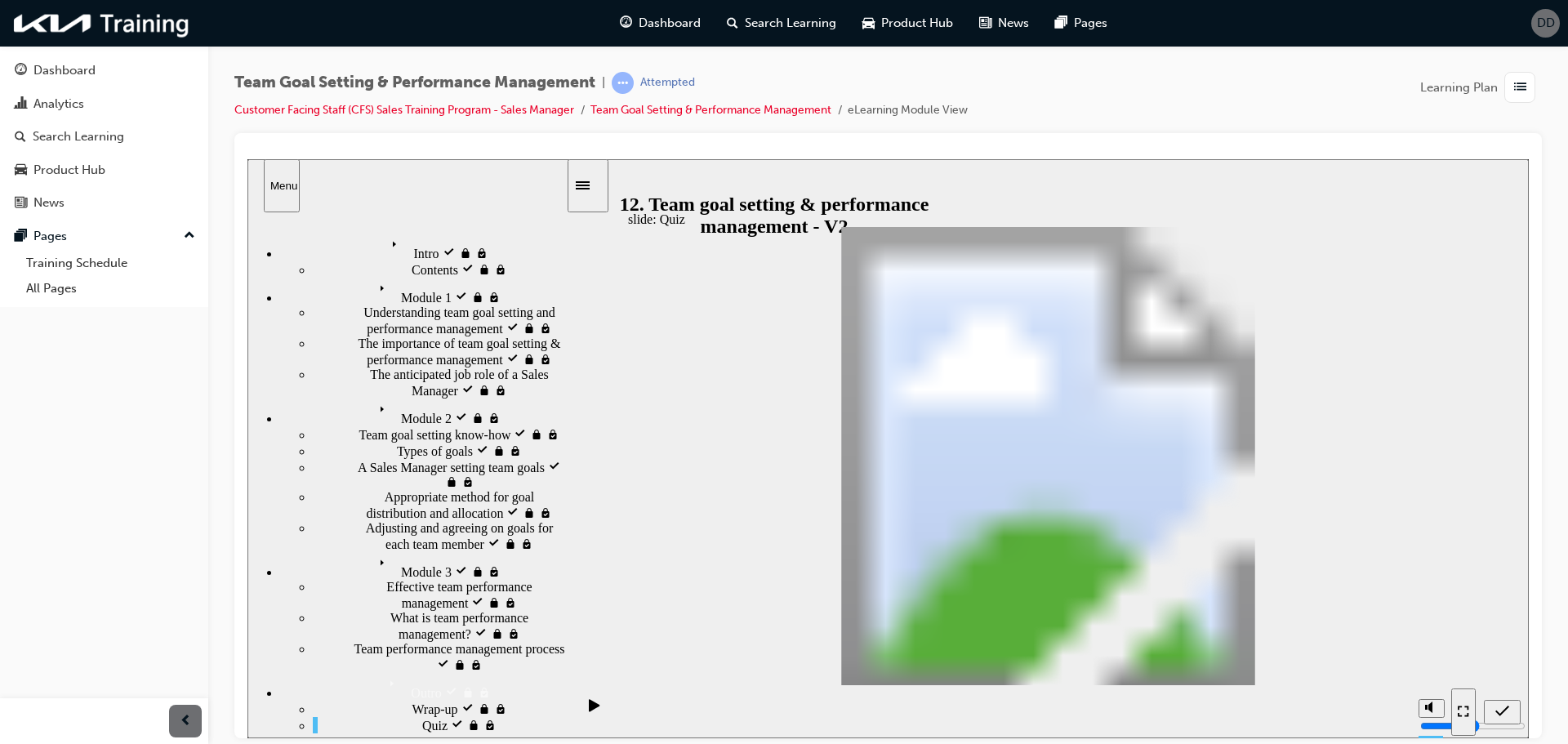
radio input "true"
drag, startPoint x: 1375, startPoint y: 534, endPoint x: 1010, endPoint y: 394, distance: 390.9
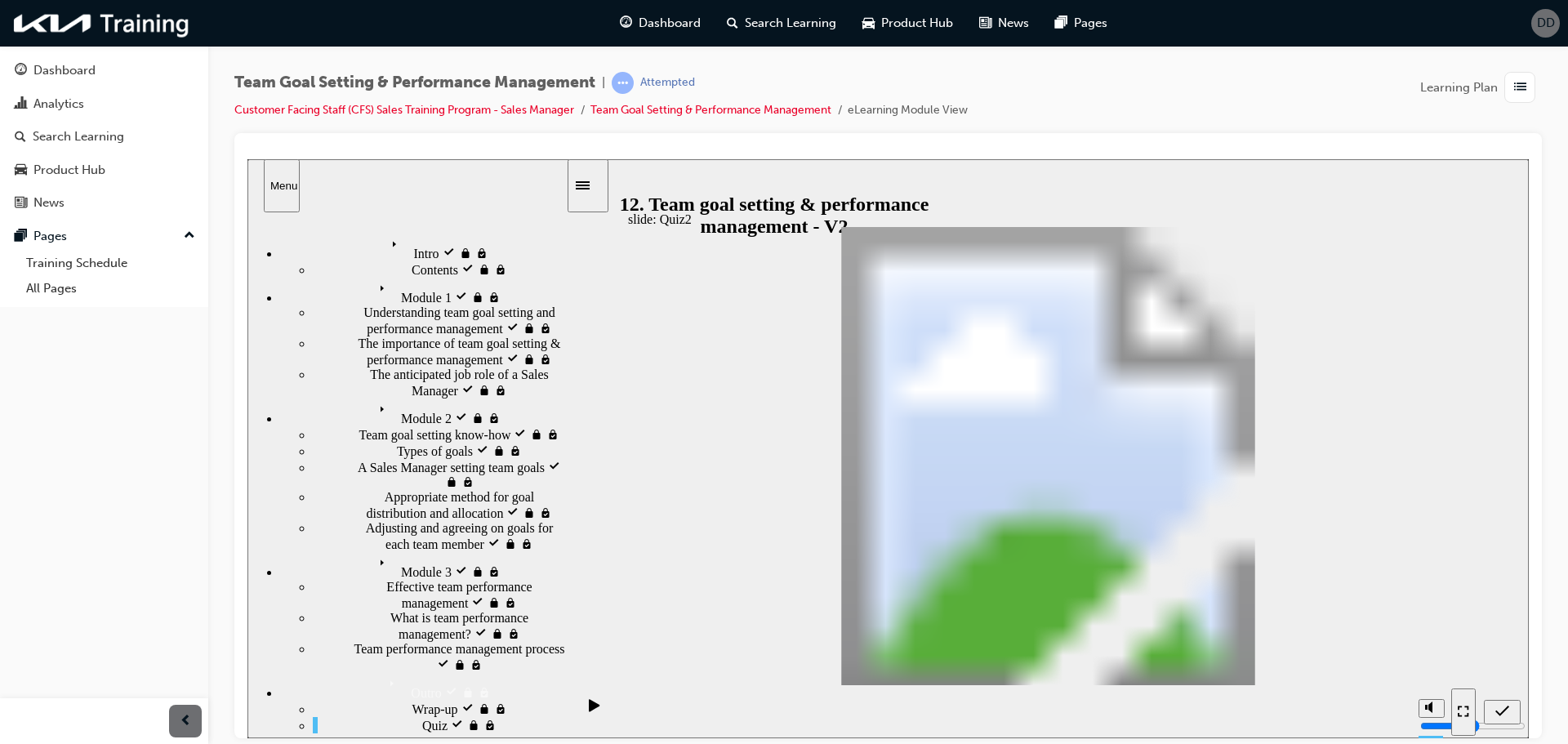
drag, startPoint x: 1388, startPoint y: 479, endPoint x: 1137, endPoint y: 398, distance: 263.7
drag, startPoint x: 1396, startPoint y: 658, endPoint x: 1083, endPoint y: 522, distance: 341.3
radio input "true"
click at [54, 65] on div "Dashboard" at bounding box center [65, 71] width 62 height 19
